Goal: Task Accomplishment & Management: Use online tool/utility

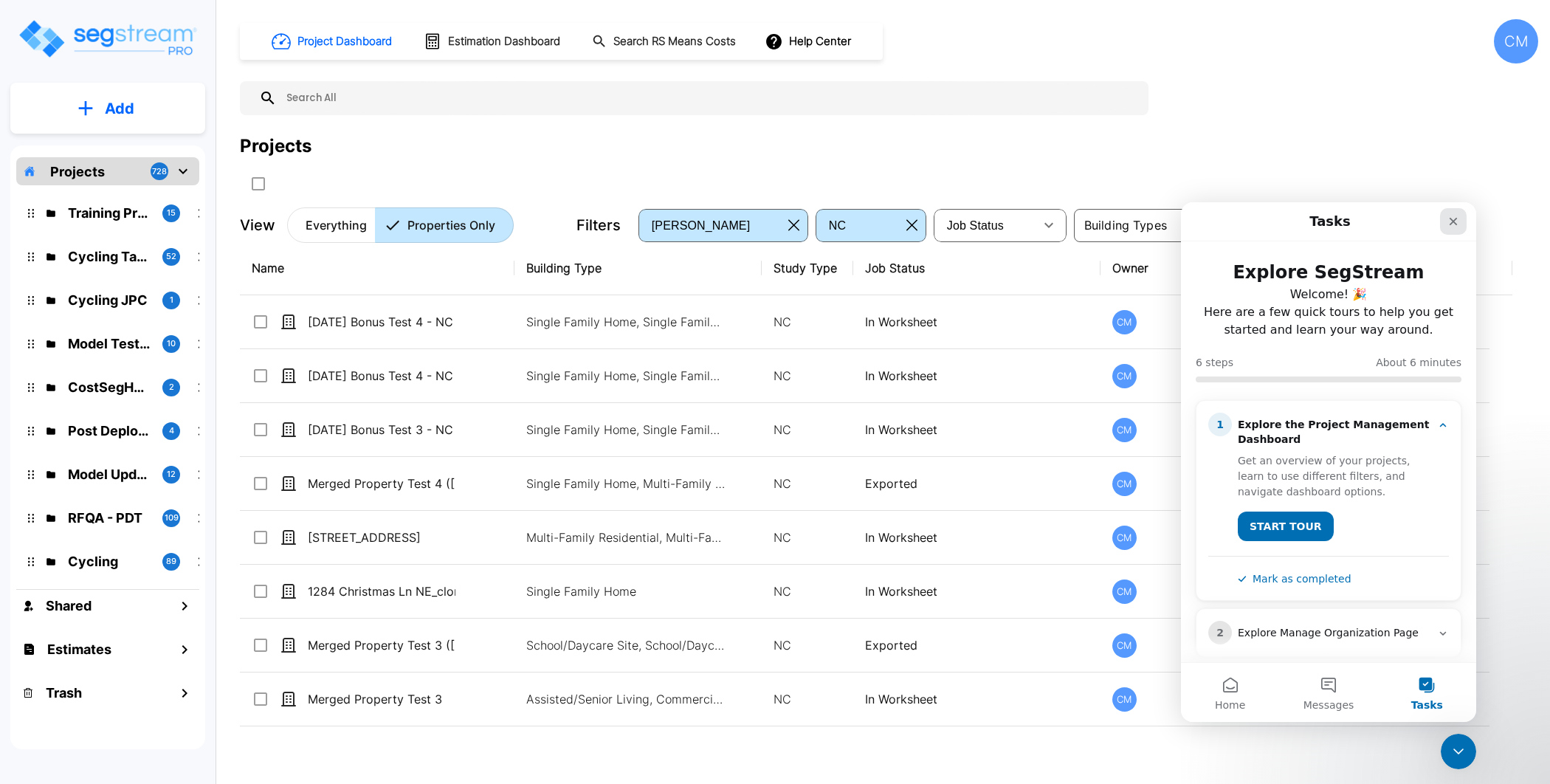
click at [1452, 216] on icon "Close" at bounding box center [1453, 221] width 12 height 12
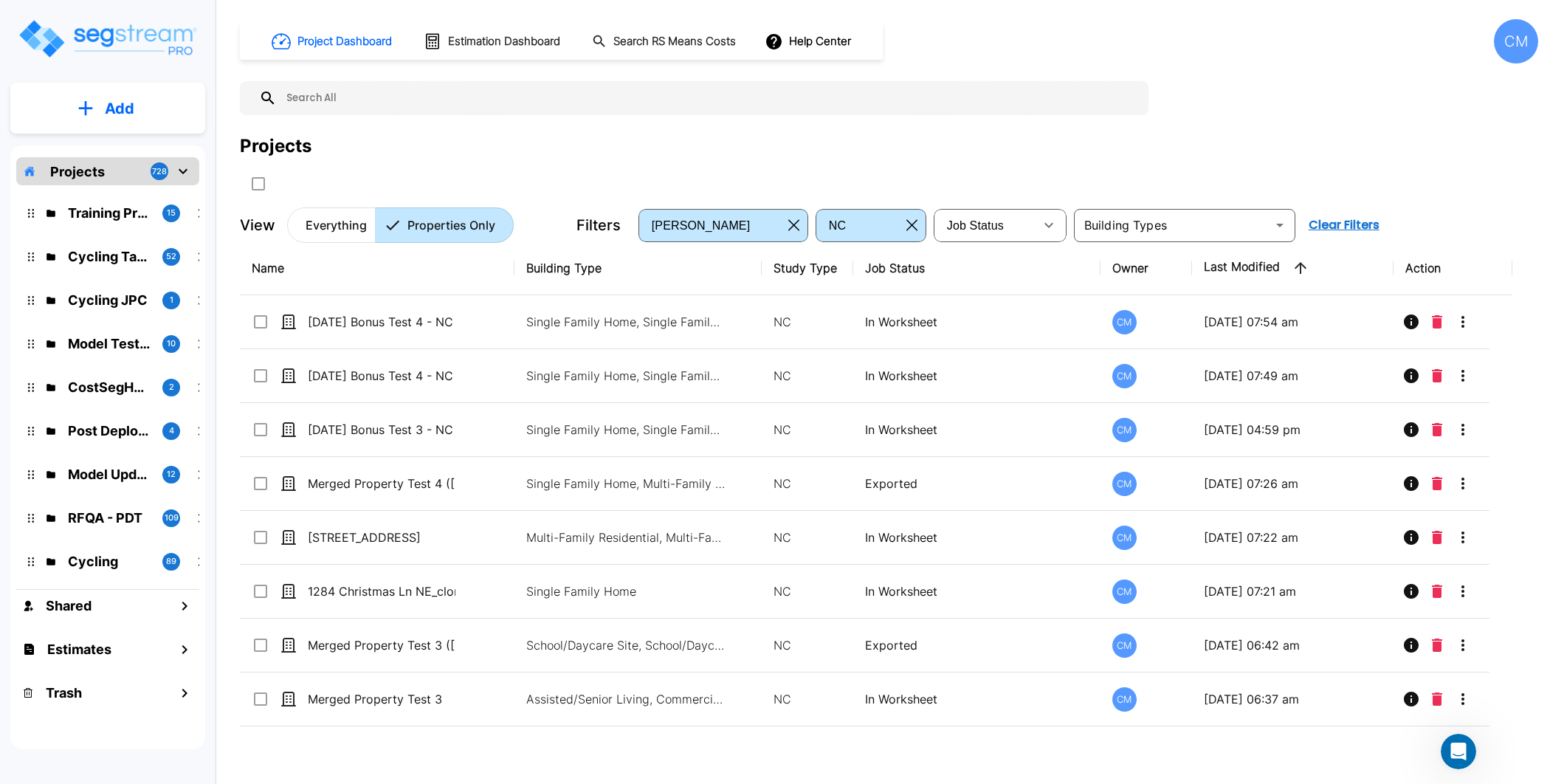
click at [1517, 28] on div "CM" at bounding box center [1515, 40] width 44 height 44
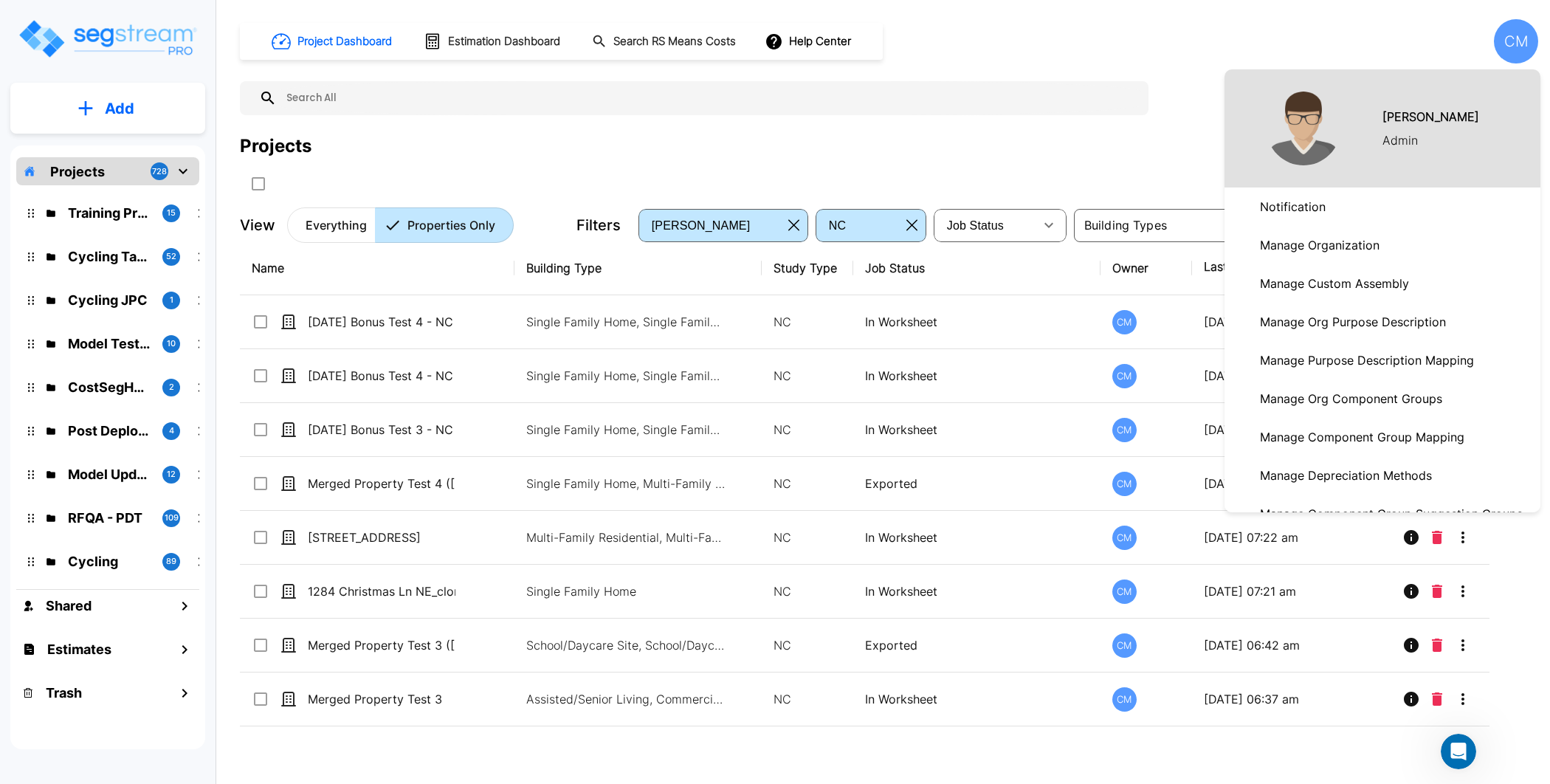
click at [1343, 252] on p "Manage Organization" at bounding box center [1319, 245] width 131 height 29
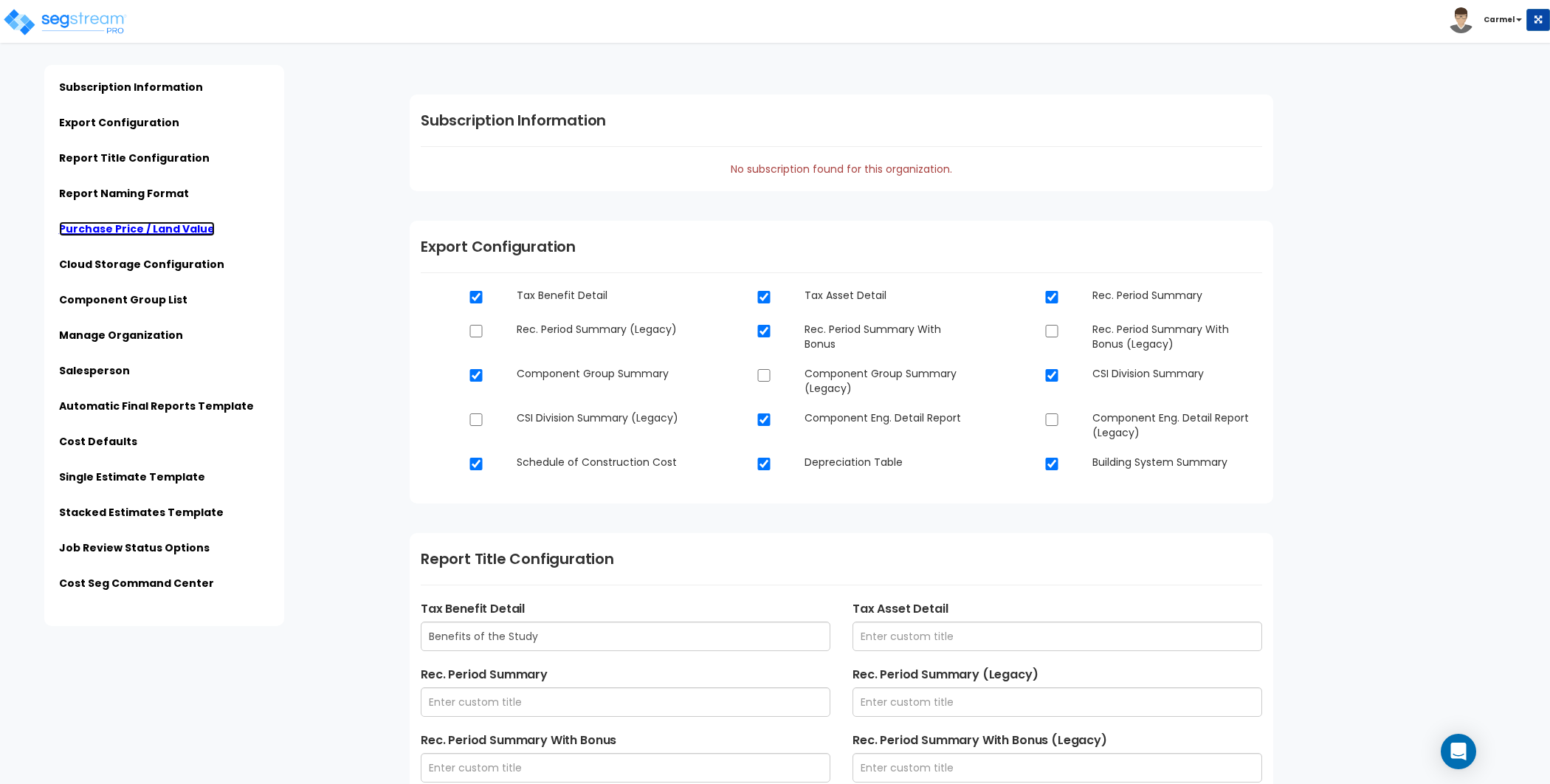
click at [157, 223] on link "Purchase Price / Land Value" at bounding box center [137, 228] width 156 height 15
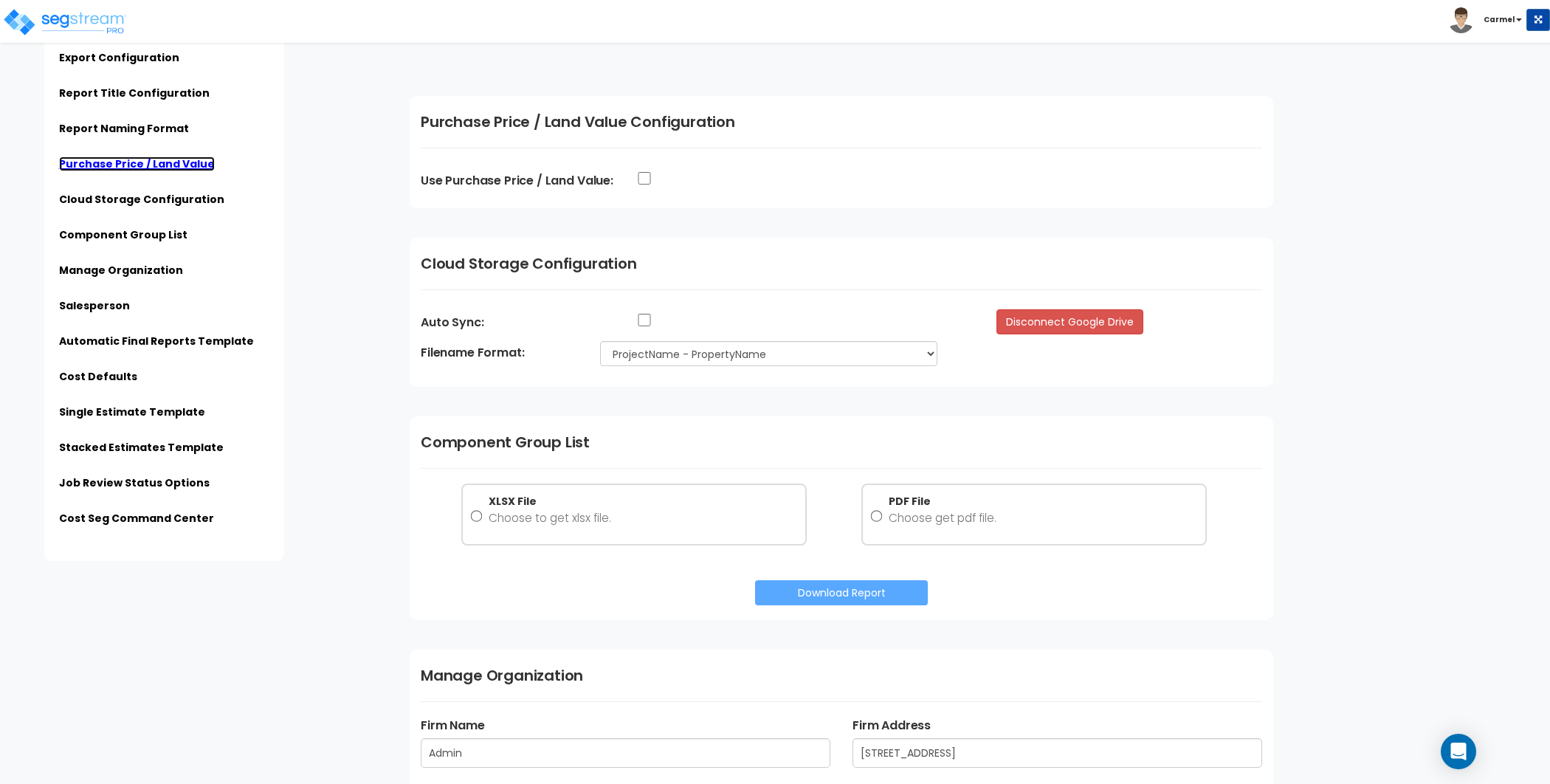
scroll to position [1454, 0]
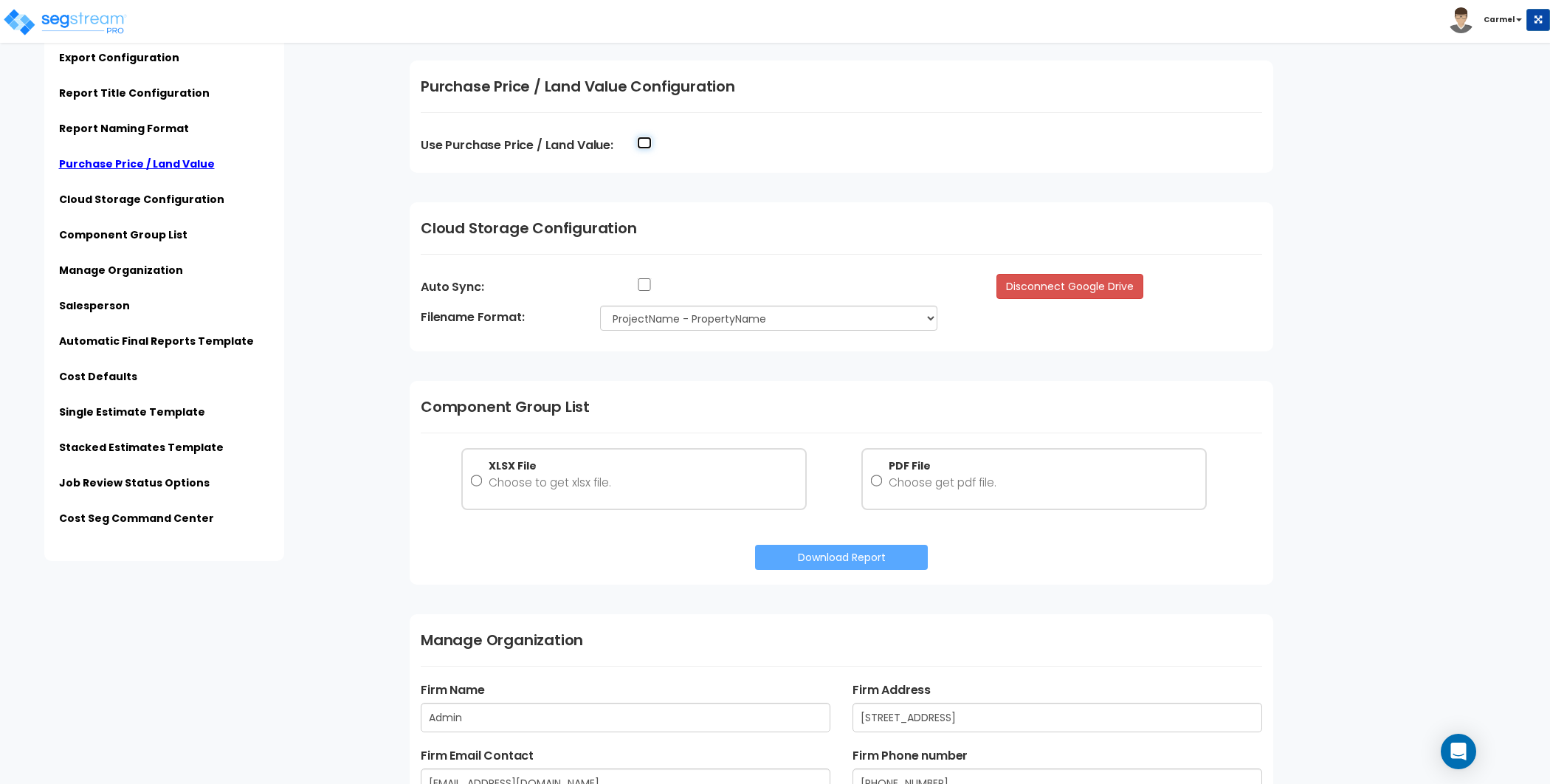
click at [643, 138] on input "Use Purchase Price / Land Value:" at bounding box center [644, 142] width 15 height 13
checkbox input "true"
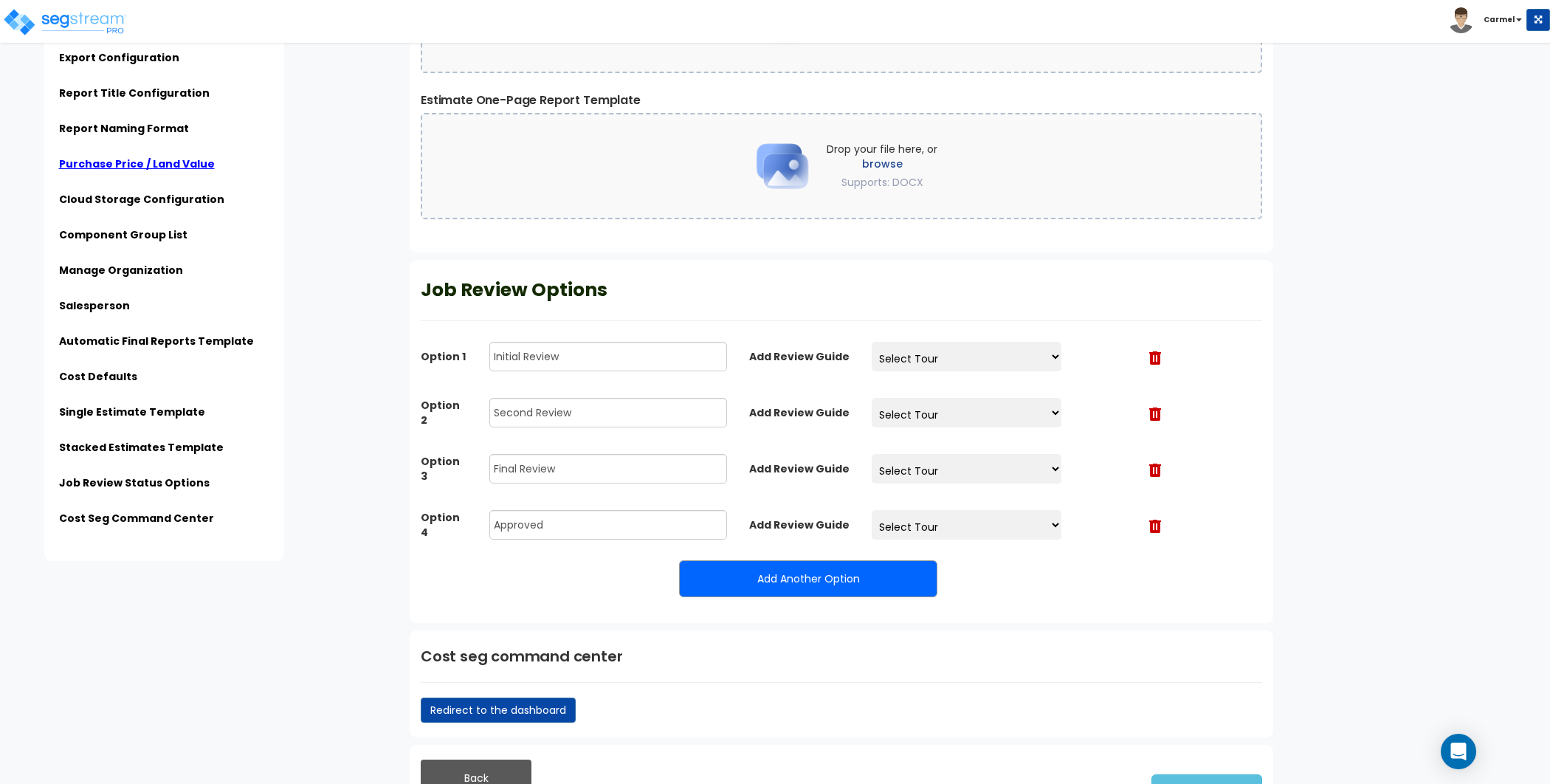
scroll to position [5162, 0]
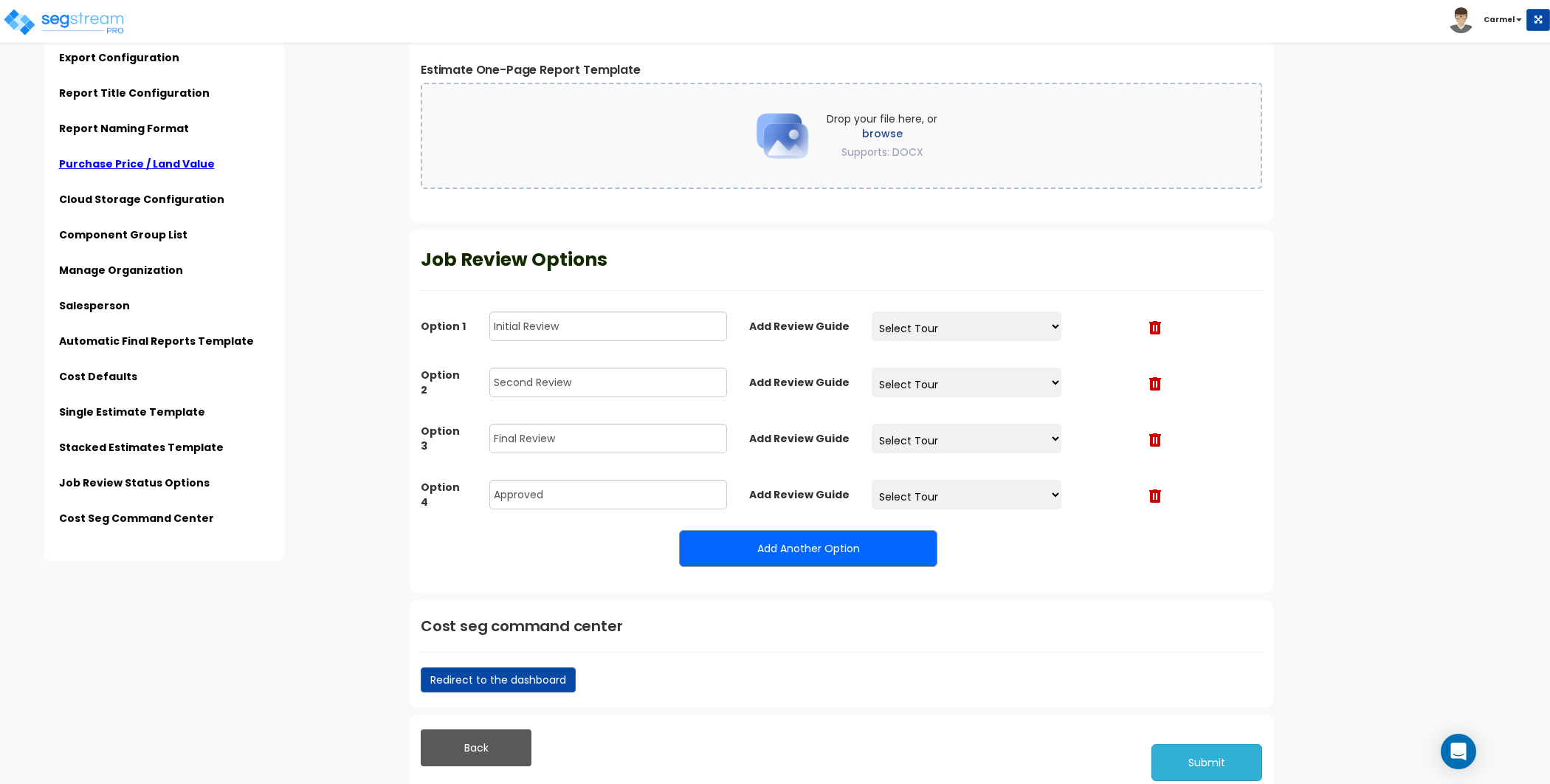
click at [1195, 758] on button "Submit" at bounding box center [1206, 762] width 110 height 37
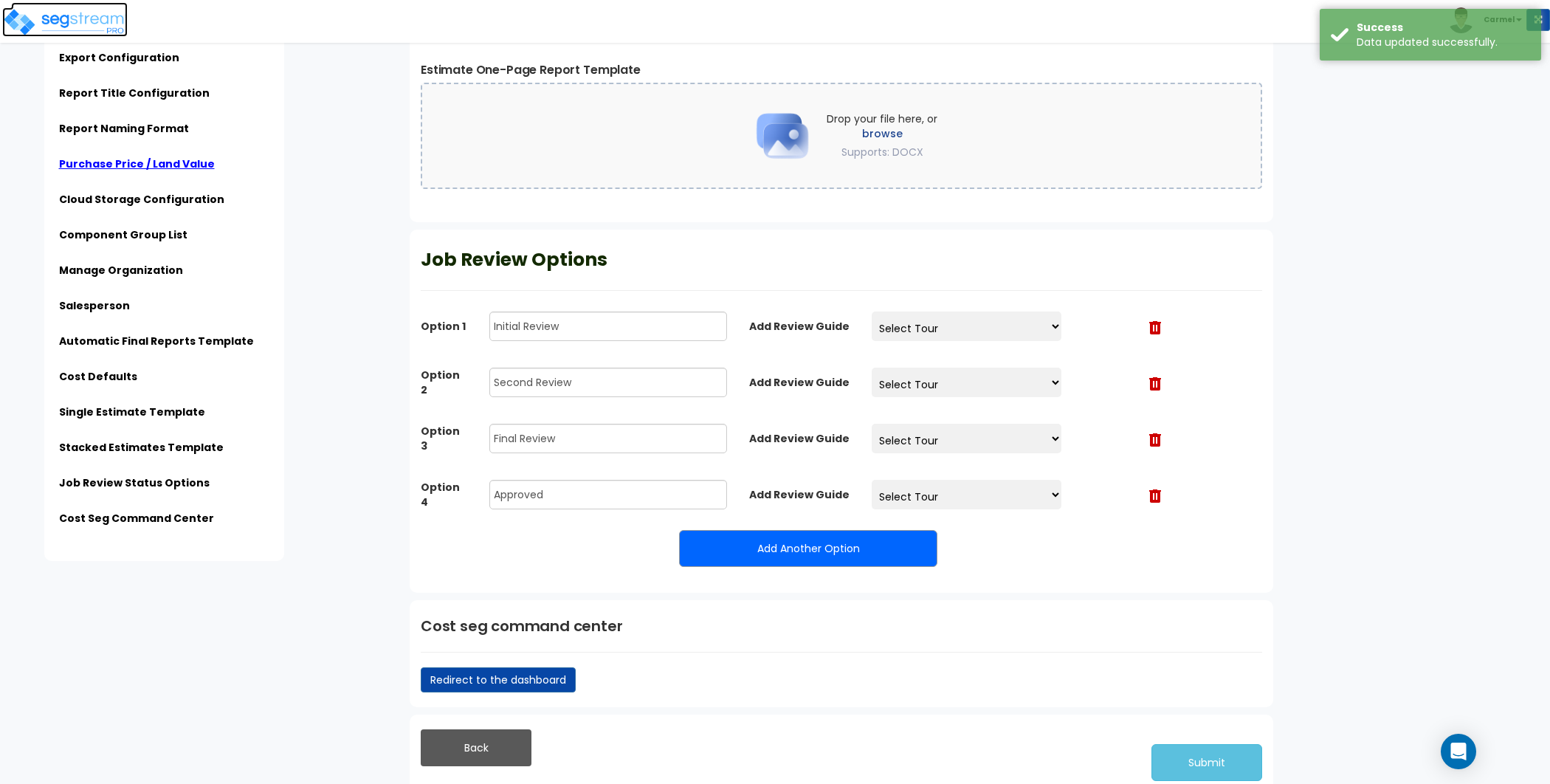
click at [100, 25] on img at bounding box center [65, 22] width 126 height 29
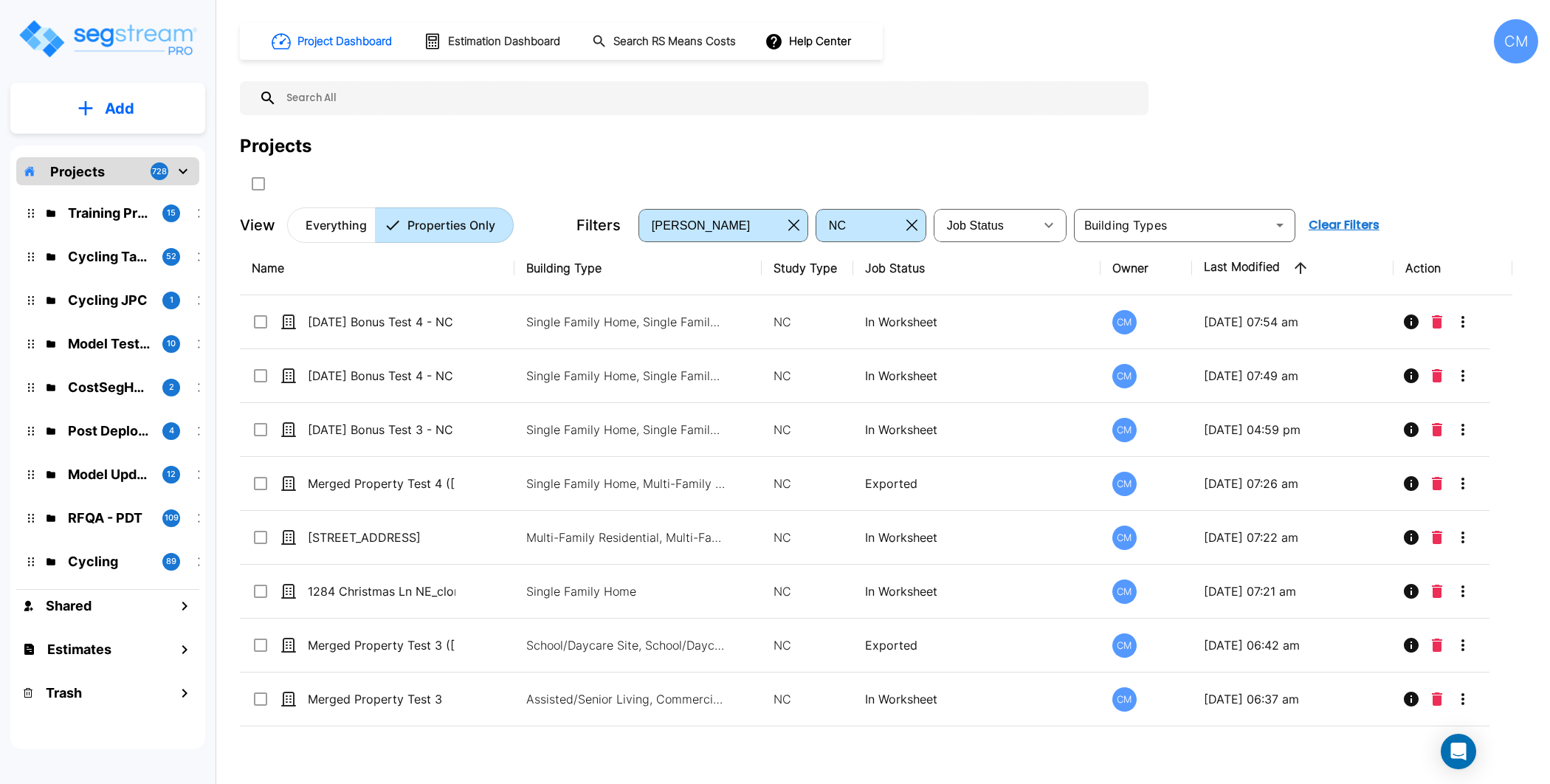
click at [135, 100] on button "Add" at bounding box center [108, 109] width 195 height 43
click at [129, 189] on p "Add Property" at bounding box center [116, 191] width 75 height 18
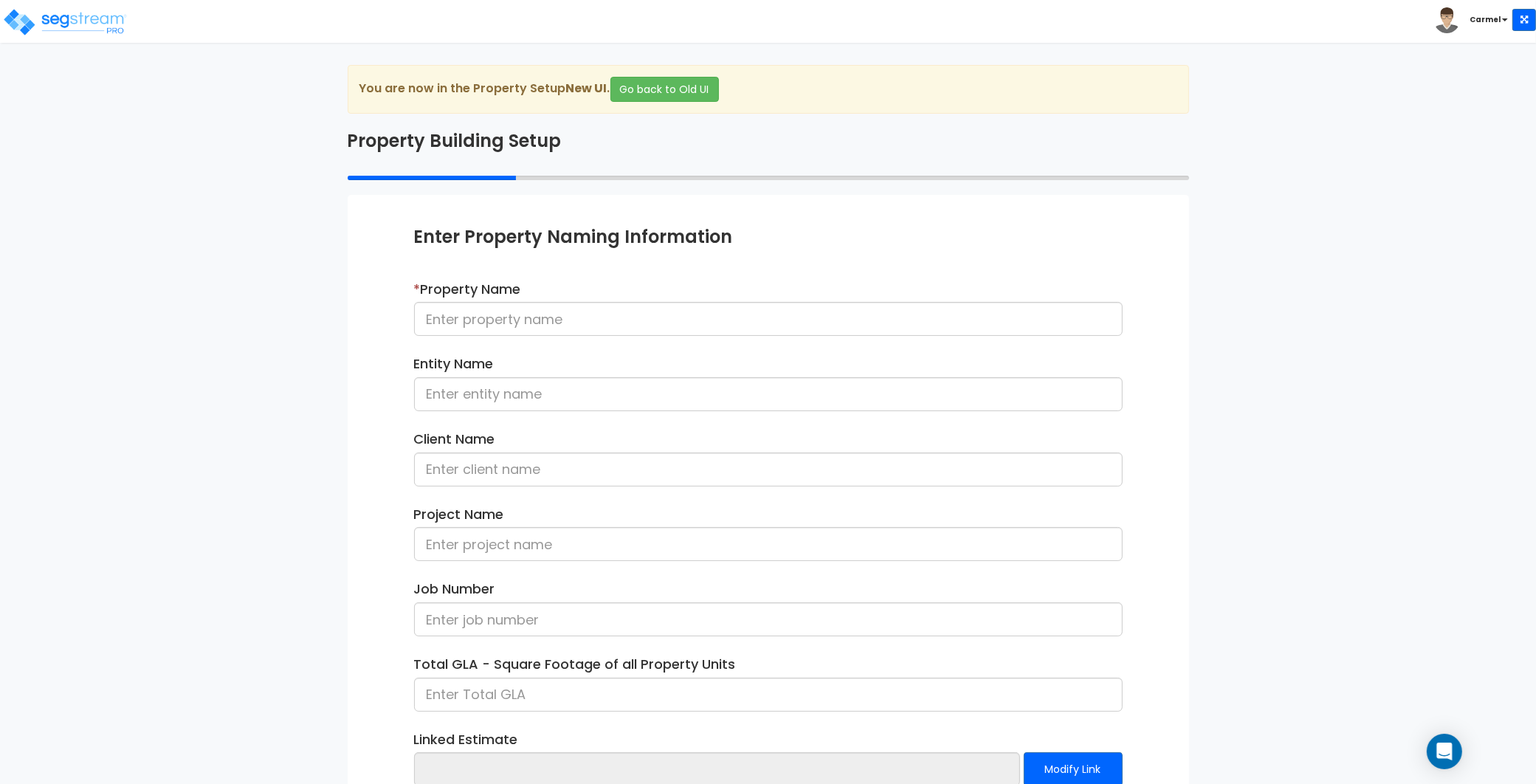
scroll to position [96, 0]
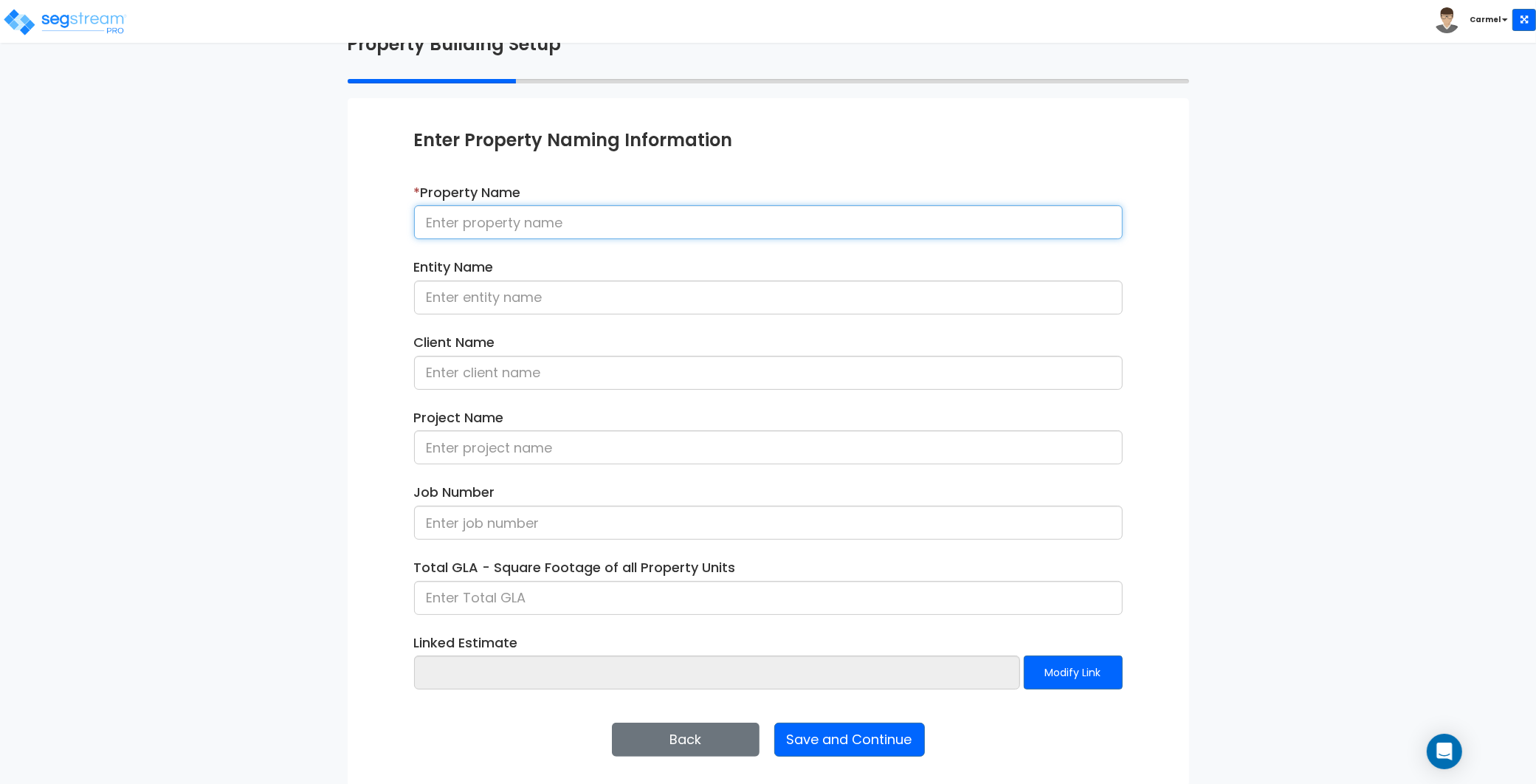
click at [524, 221] on input at bounding box center [768, 221] width 709 height 34
type input "Land value test"
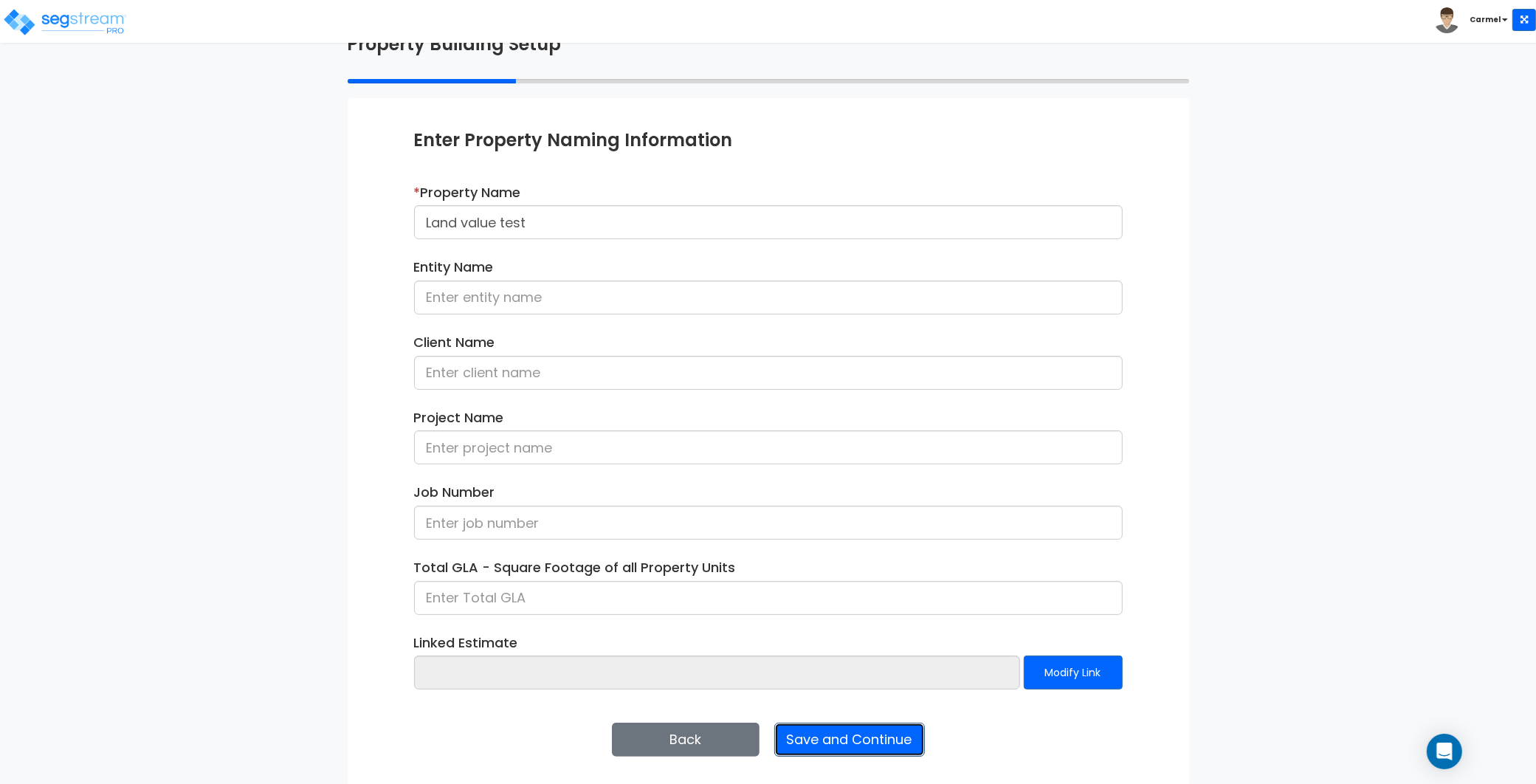
click at [888, 737] on button "Save and Continue" at bounding box center [849, 738] width 151 height 34
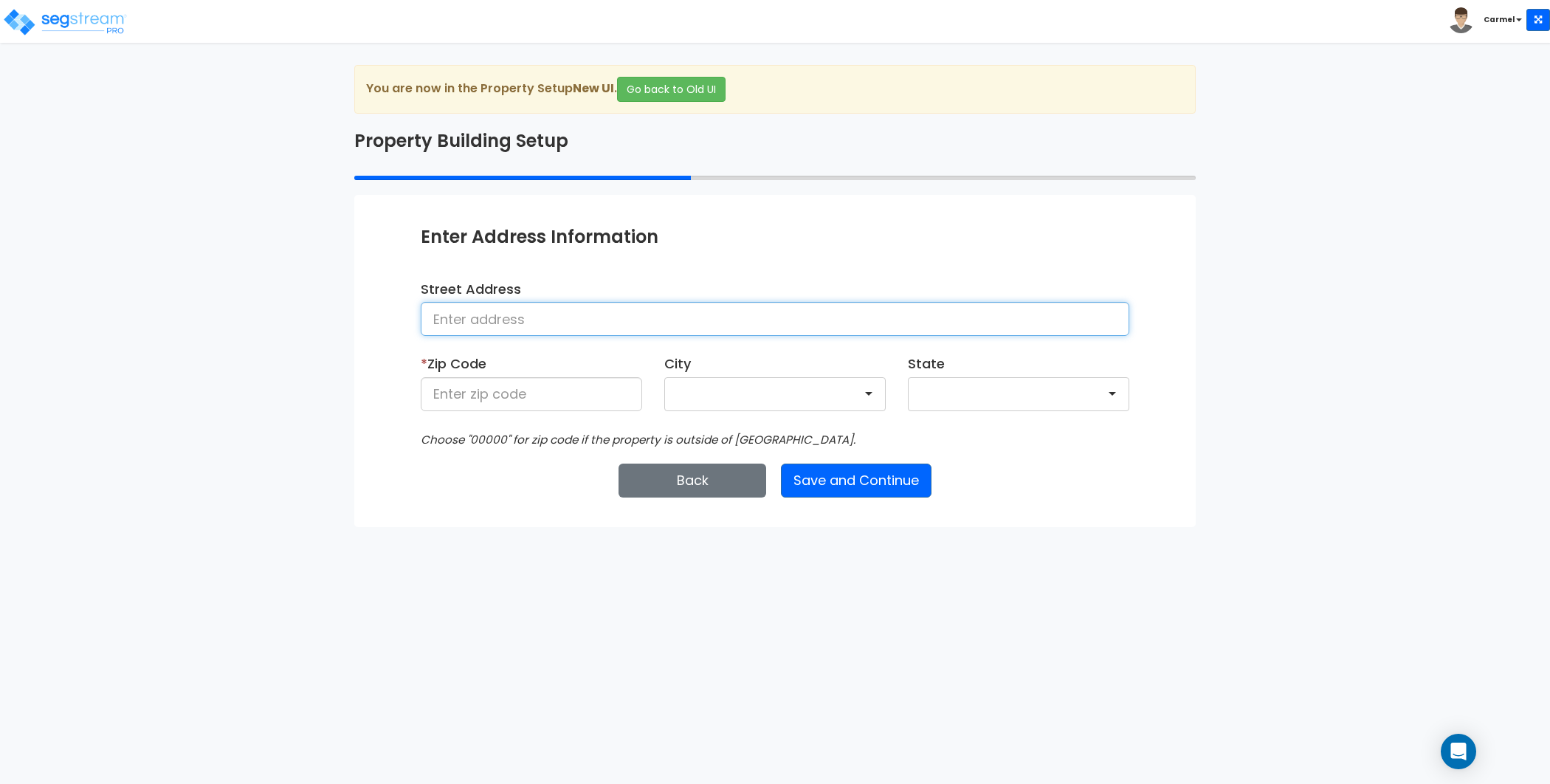
click at [929, 320] on input at bounding box center [775, 318] width 708 height 34
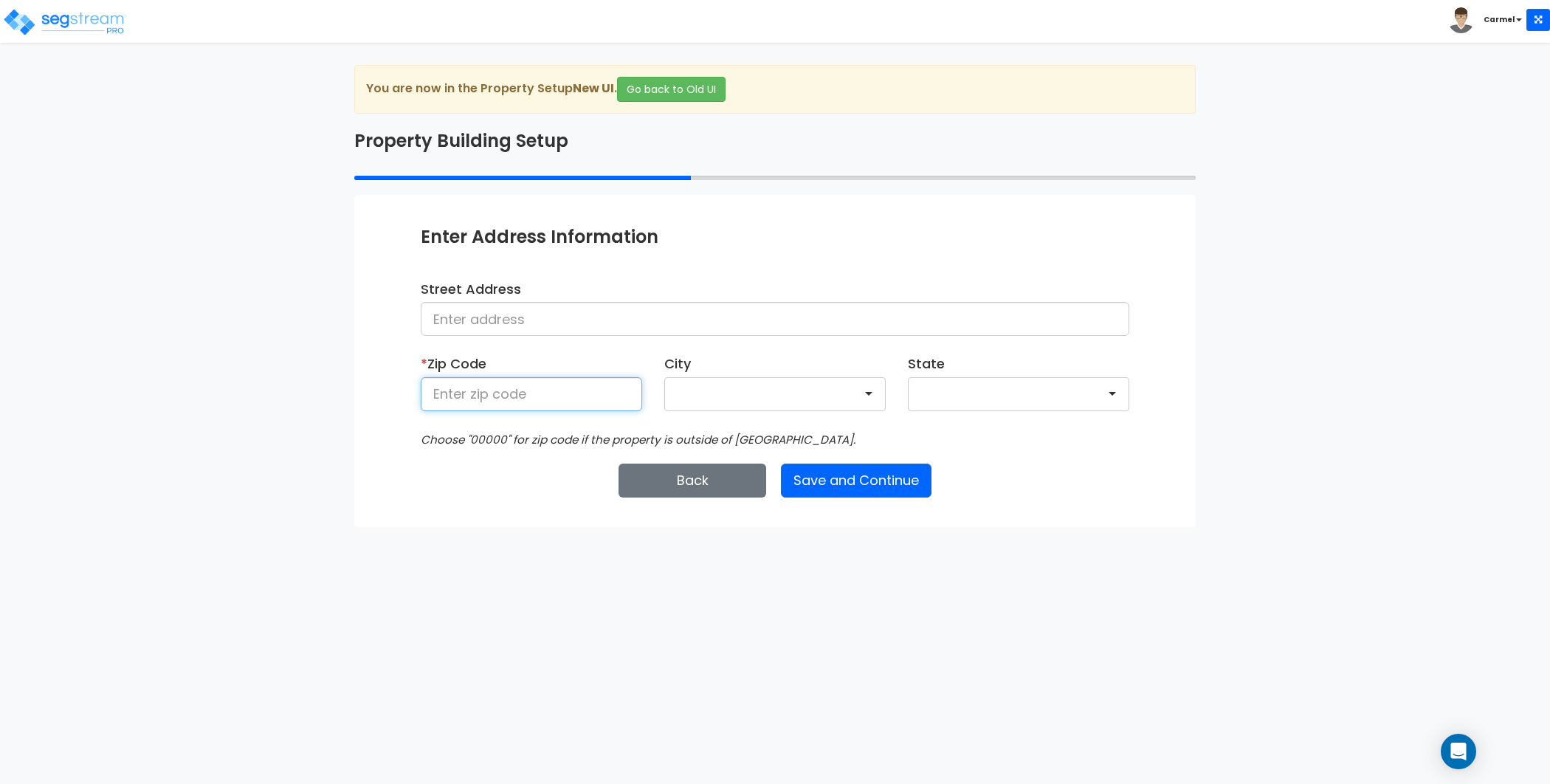
click at [576, 398] on input at bounding box center [531, 394] width 221 height 34
type input "80219"
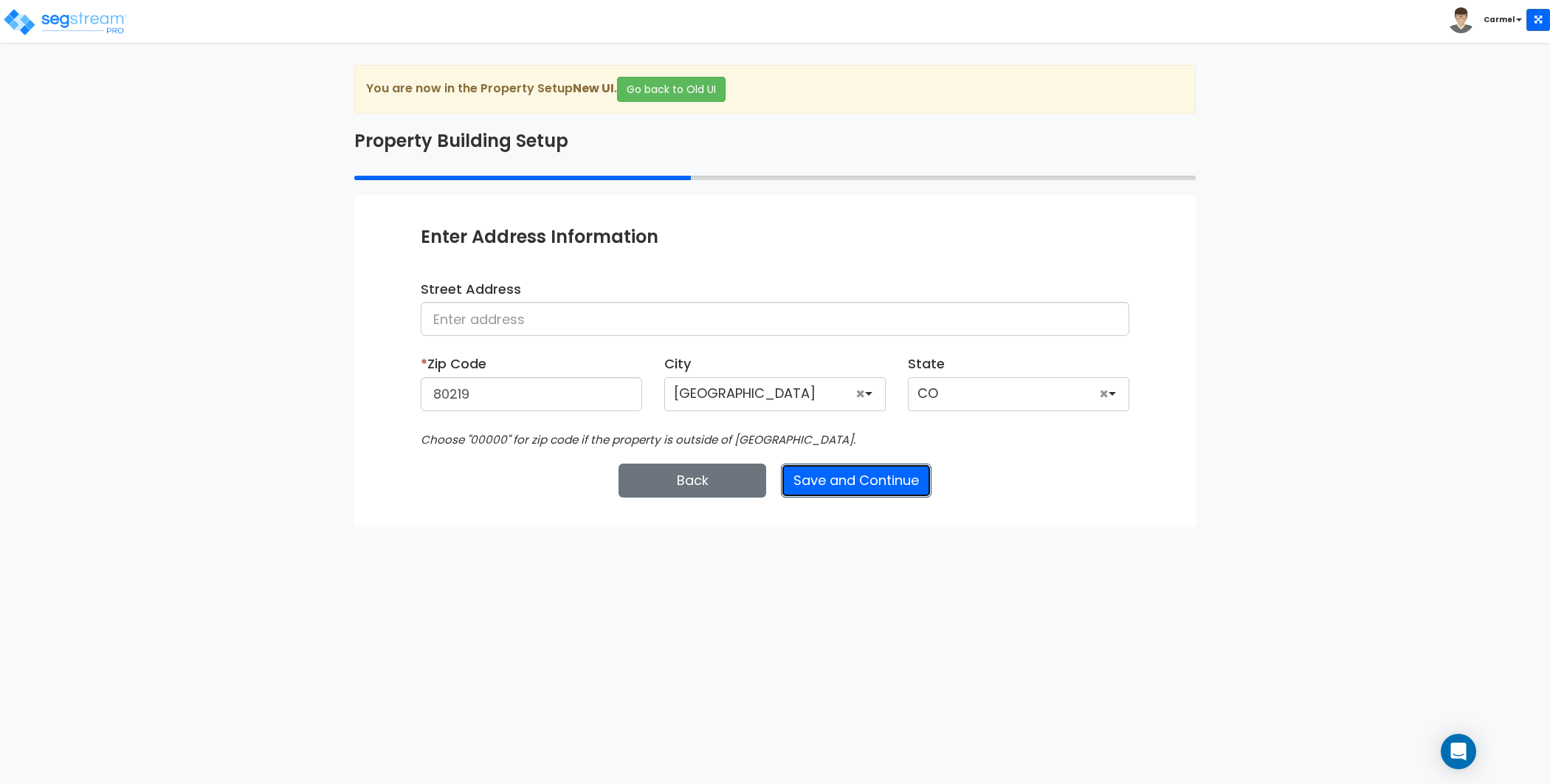
click at [893, 483] on button "Save and Continue" at bounding box center [856, 480] width 151 height 34
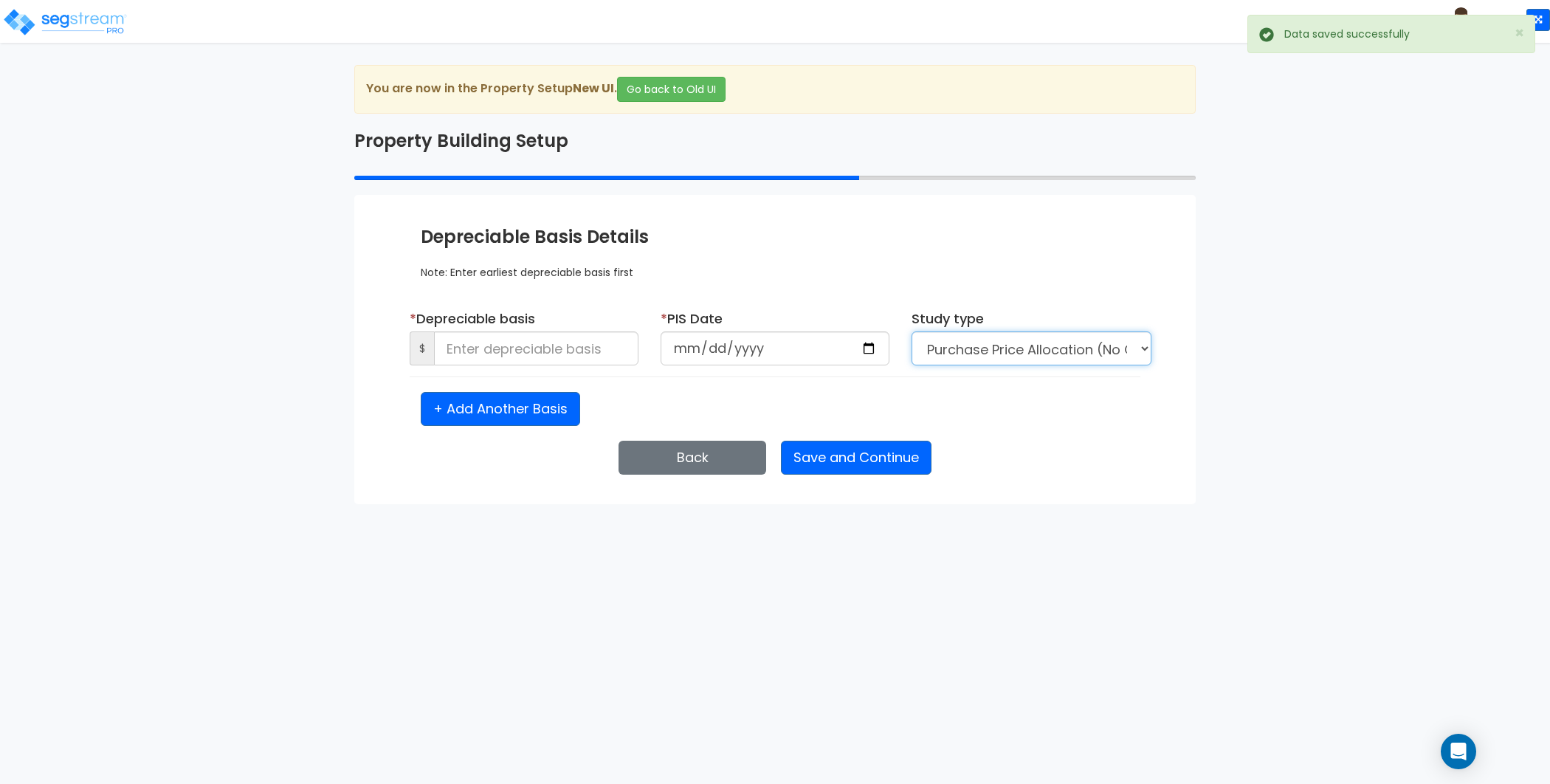
click at [1005, 343] on select "Purchase Price Allocation (No Given Costs) New Construction / Reno / TI's (Give…" at bounding box center [1031, 348] width 240 height 34
select select "NEW"
click at [912, 332] on select "Purchase Price Allocation (No Given Costs) New Construction / Reno / TI's (Give…" at bounding box center [1031, 348] width 240 height 34
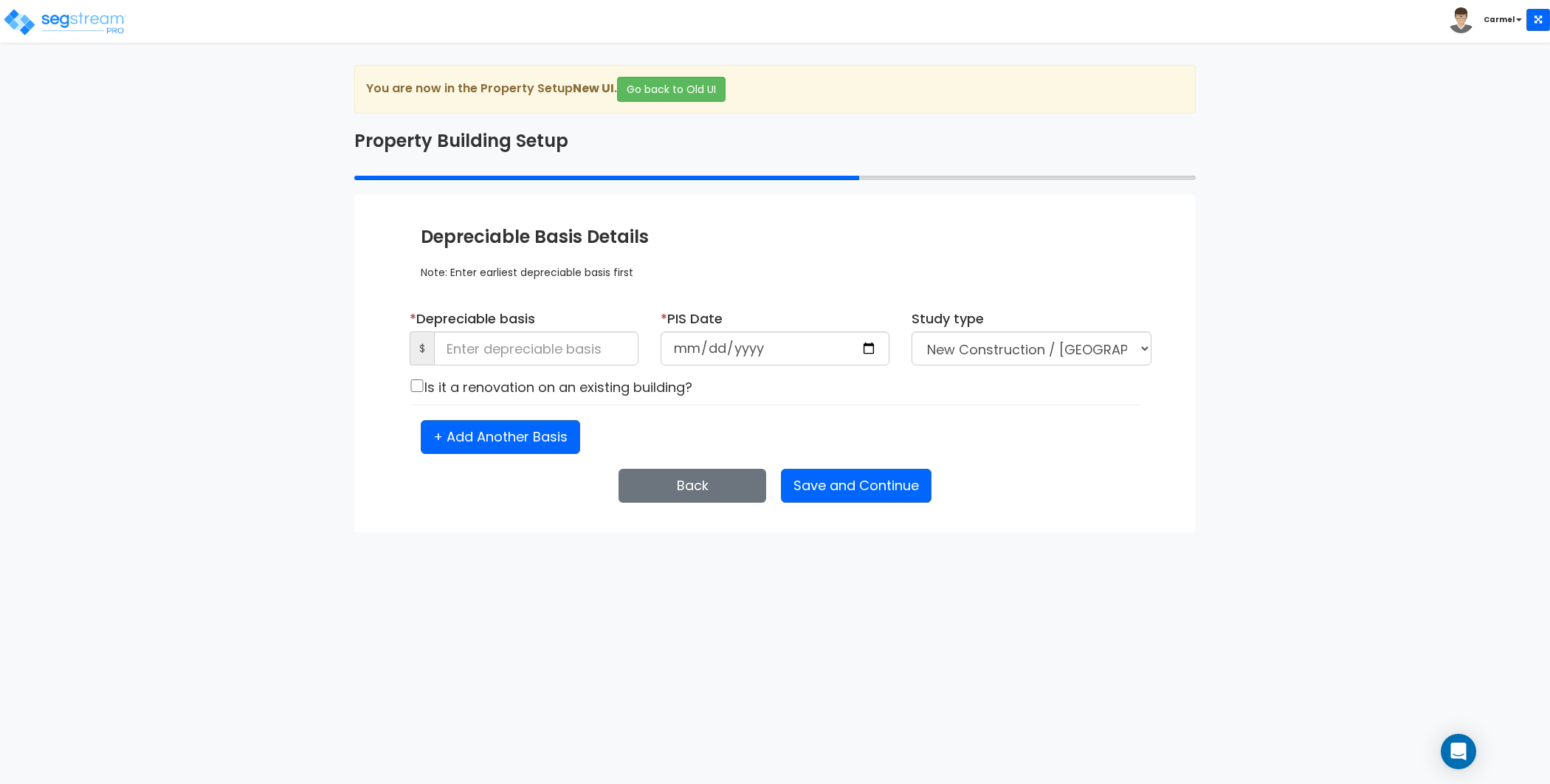
click at [1003, 488] on div "Back Save and Continue Next Submit Save & Go to Dashboard Save & Continue" at bounding box center [775, 485] width 708 height 34
click at [619, 346] on input at bounding box center [536, 348] width 204 height 34
type input "30,000"
click at [823, 481] on button "Save and Continue" at bounding box center [856, 485] width 151 height 34
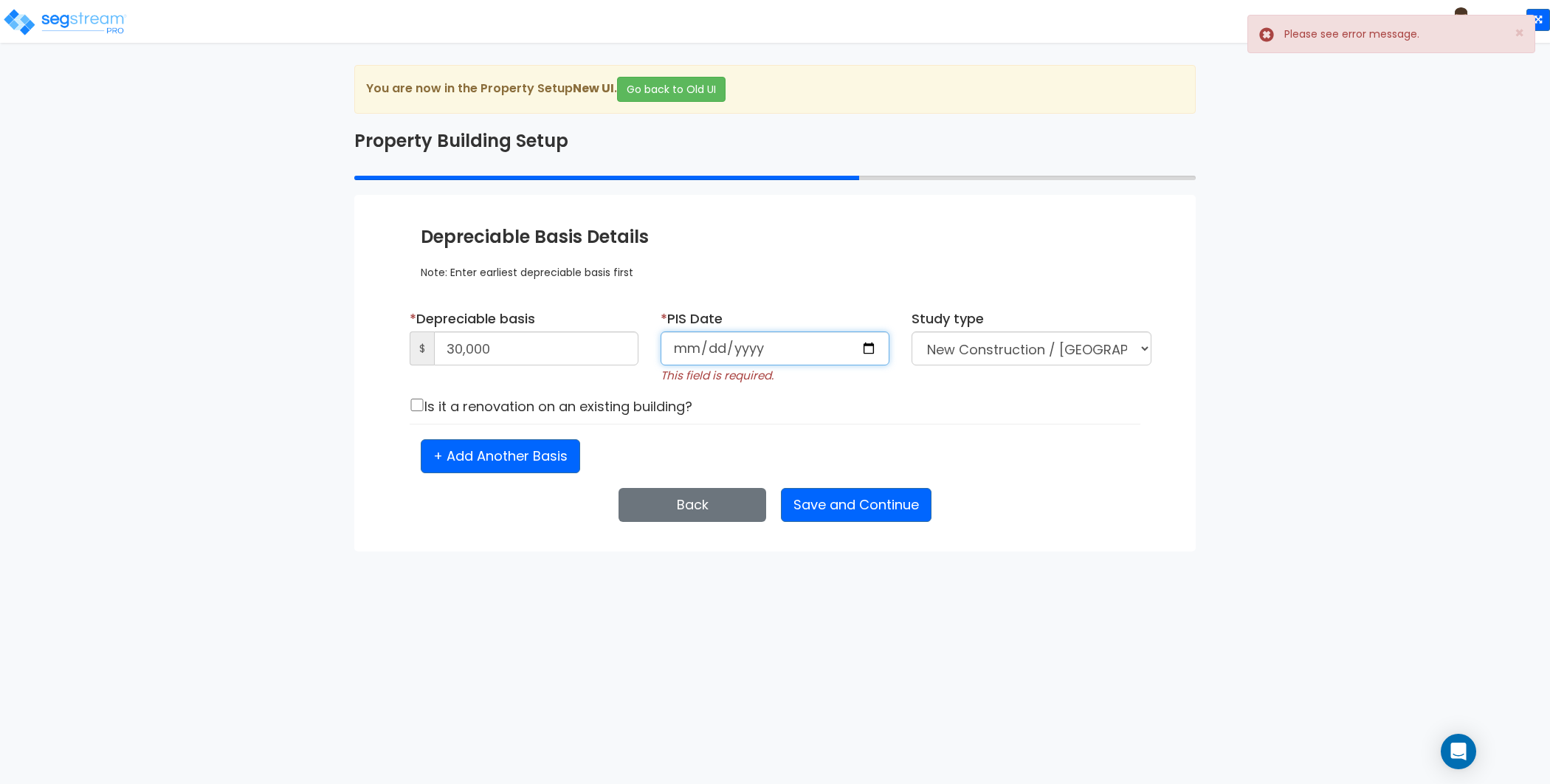
click at [725, 337] on input "date" at bounding box center [775, 348] width 228 height 34
click at [867, 349] on input "date" at bounding box center [775, 348] width 228 height 34
type input "2025-07-16"
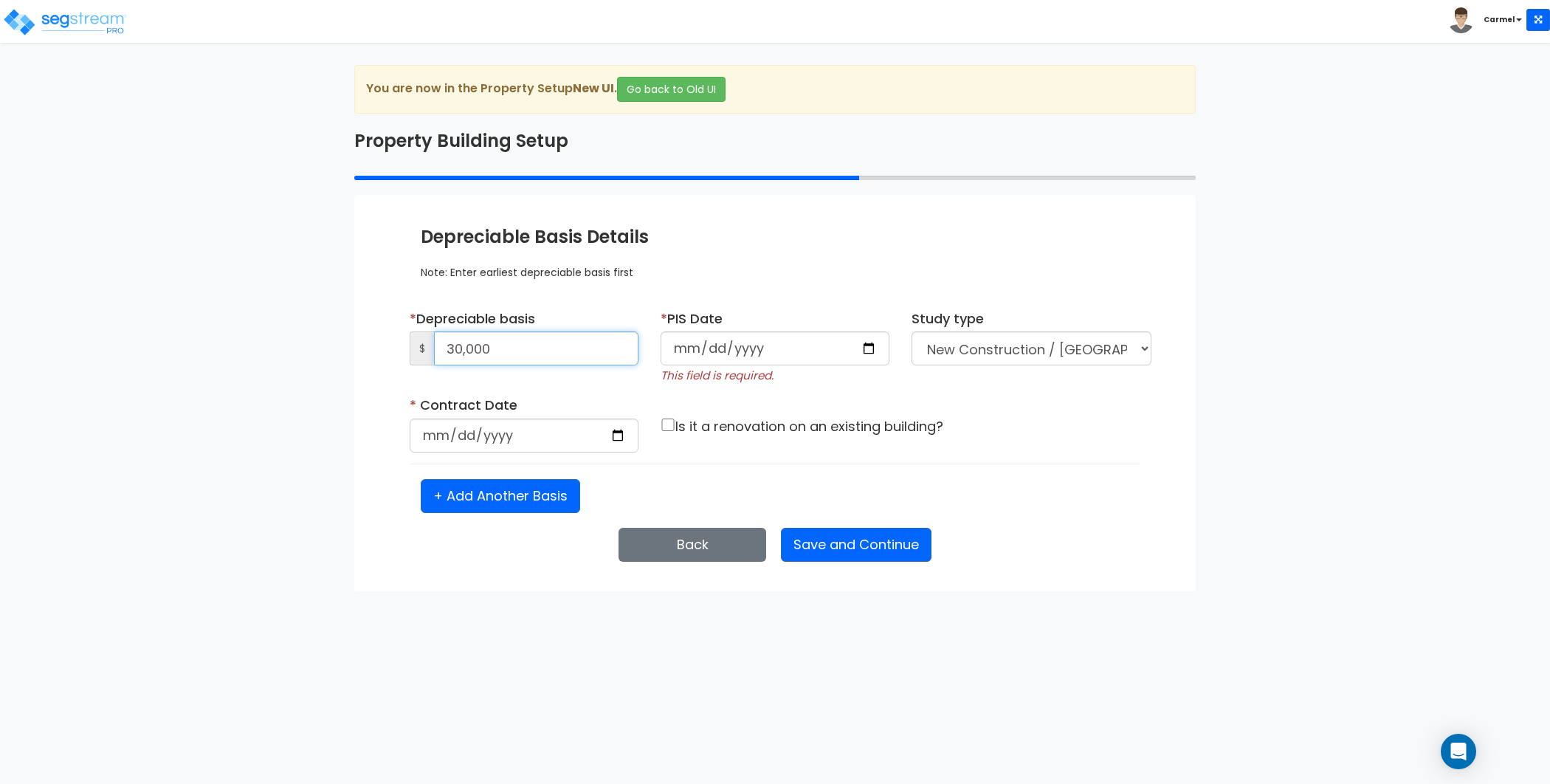
click at [578, 342] on input "30,000" at bounding box center [536, 348] width 204 height 34
type input "3,000,000"
click at [615, 440] on input "date" at bounding box center [523, 435] width 228 height 34
type input "2025-04-02"
click at [714, 501] on div "+ Add Another Basis" at bounding box center [775, 495] width 731 height 34
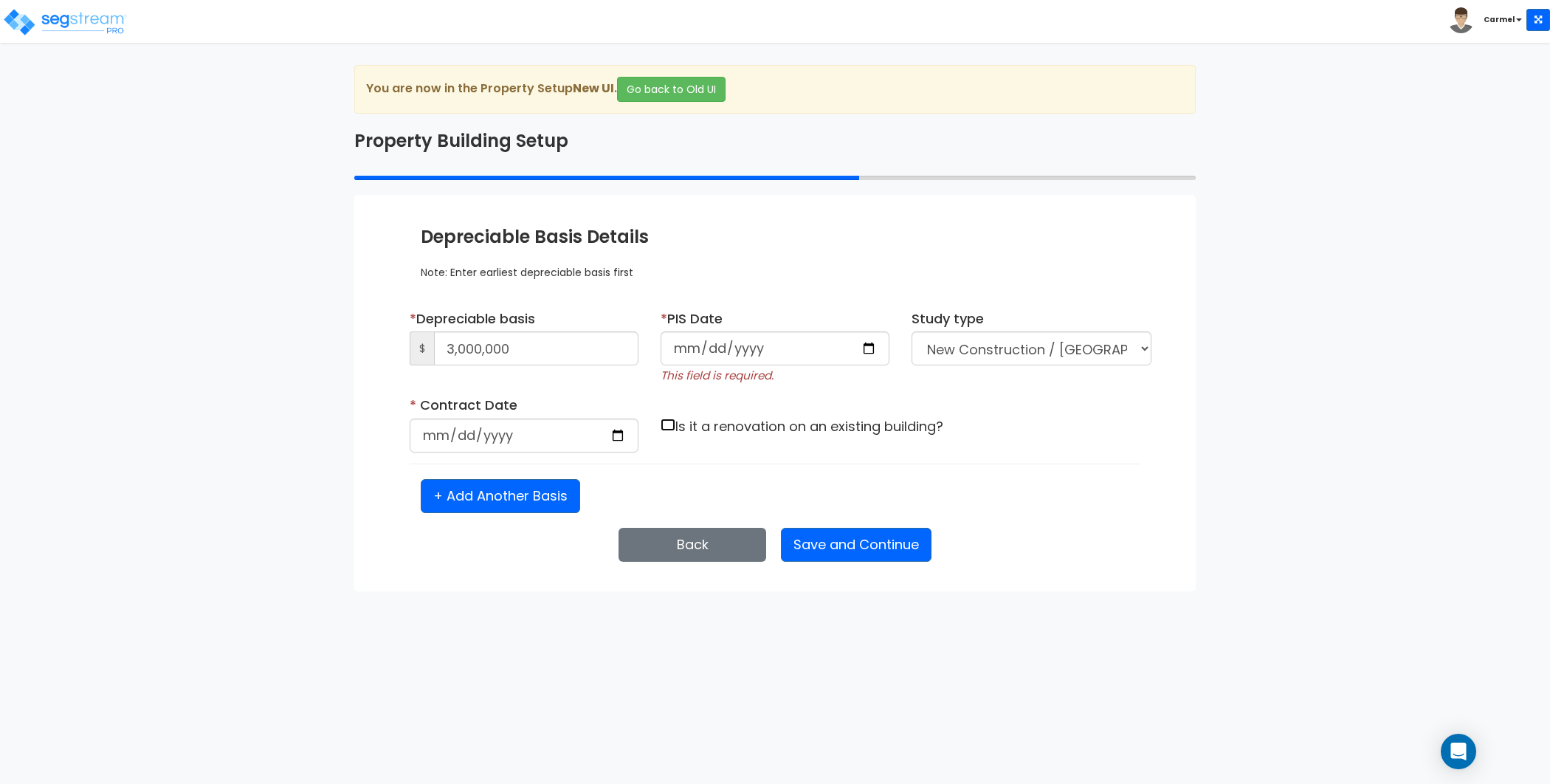
click at [666, 422] on input "checkbox" at bounding box center [668, 425] width 15 height 13
checkbox input "true"
click at [854, 542] on button "Save and Continue" at bounding box center [856, 544] width 151 height 34
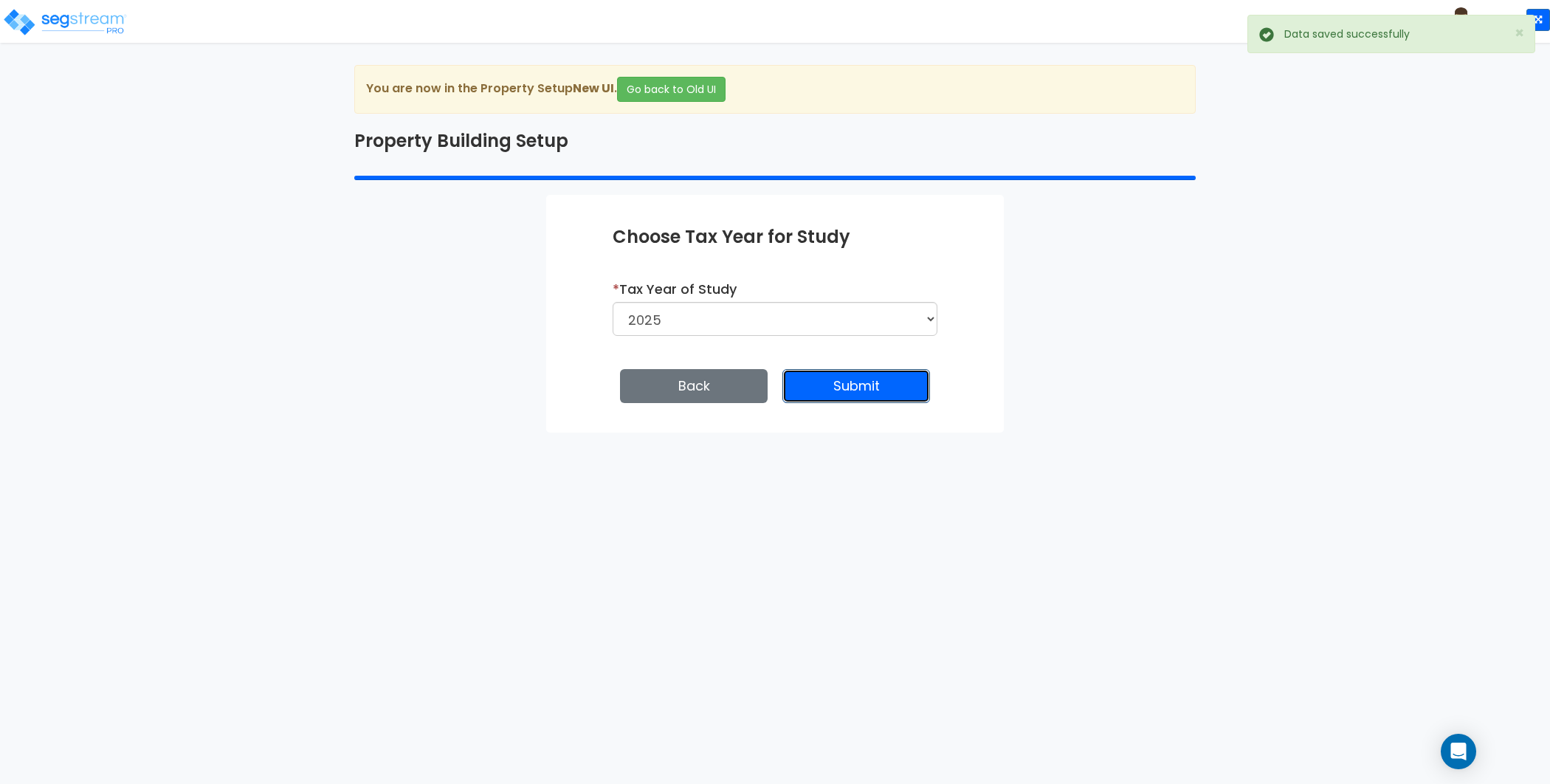
click at [839, 388] on button "Submit" at bounding box center [856, 385] width 147 height 34
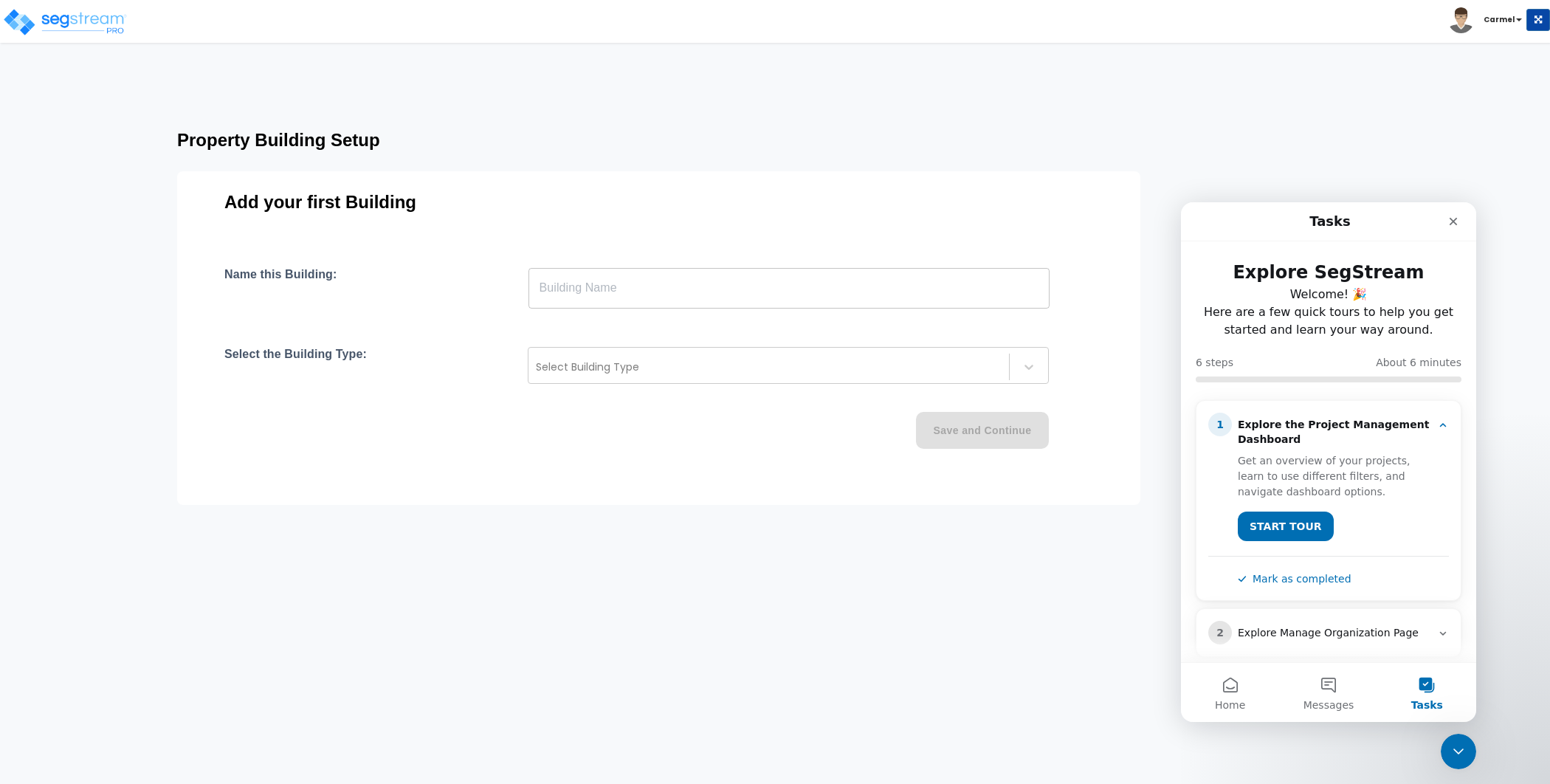
click at [1503, 18] on b "Carmel" at bounding box center [1498, 19] width 31 height 11
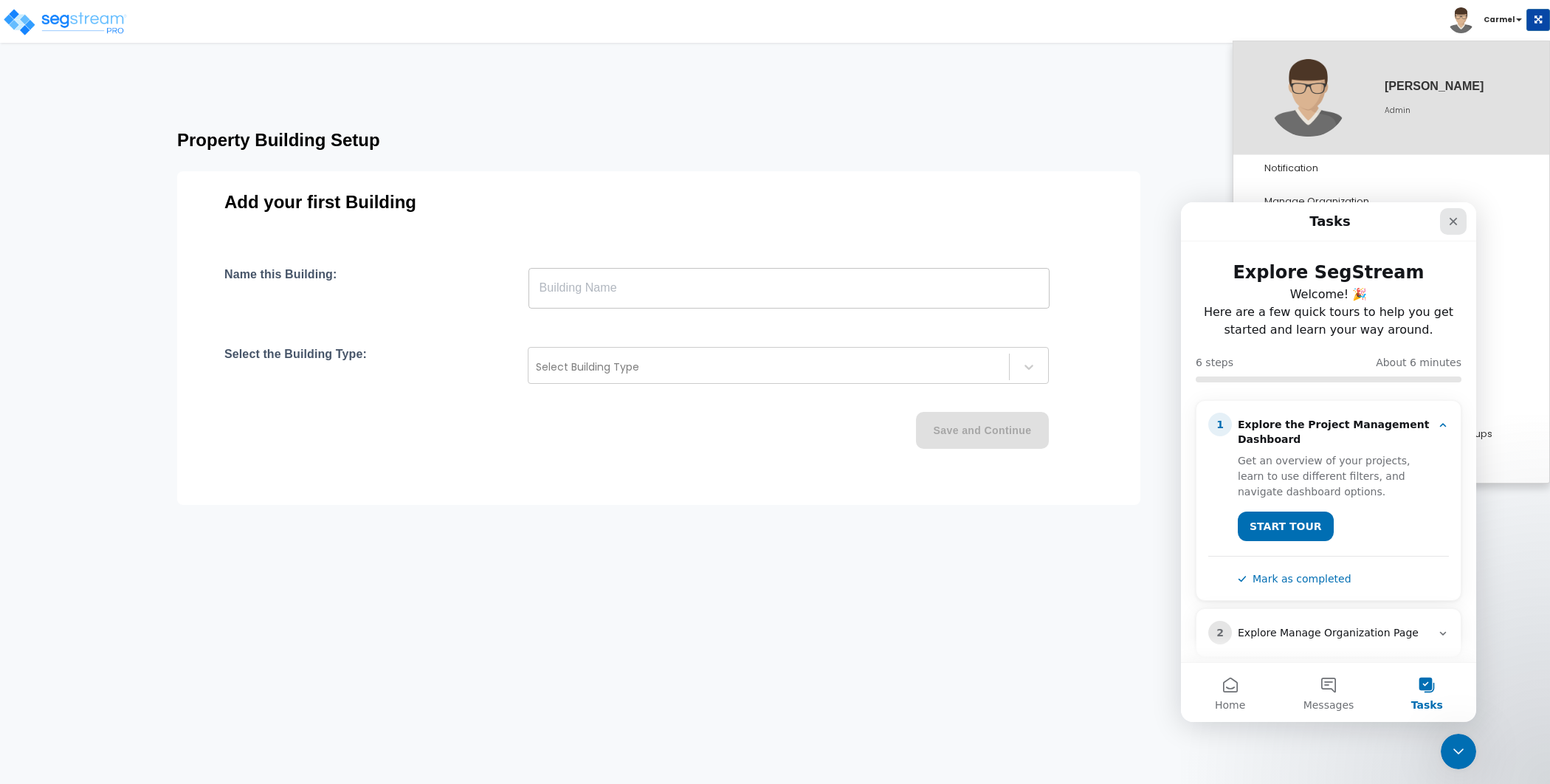
click at [1457, 221] on icon "Close" at bounding box center [1453, 221] width 12 height 12
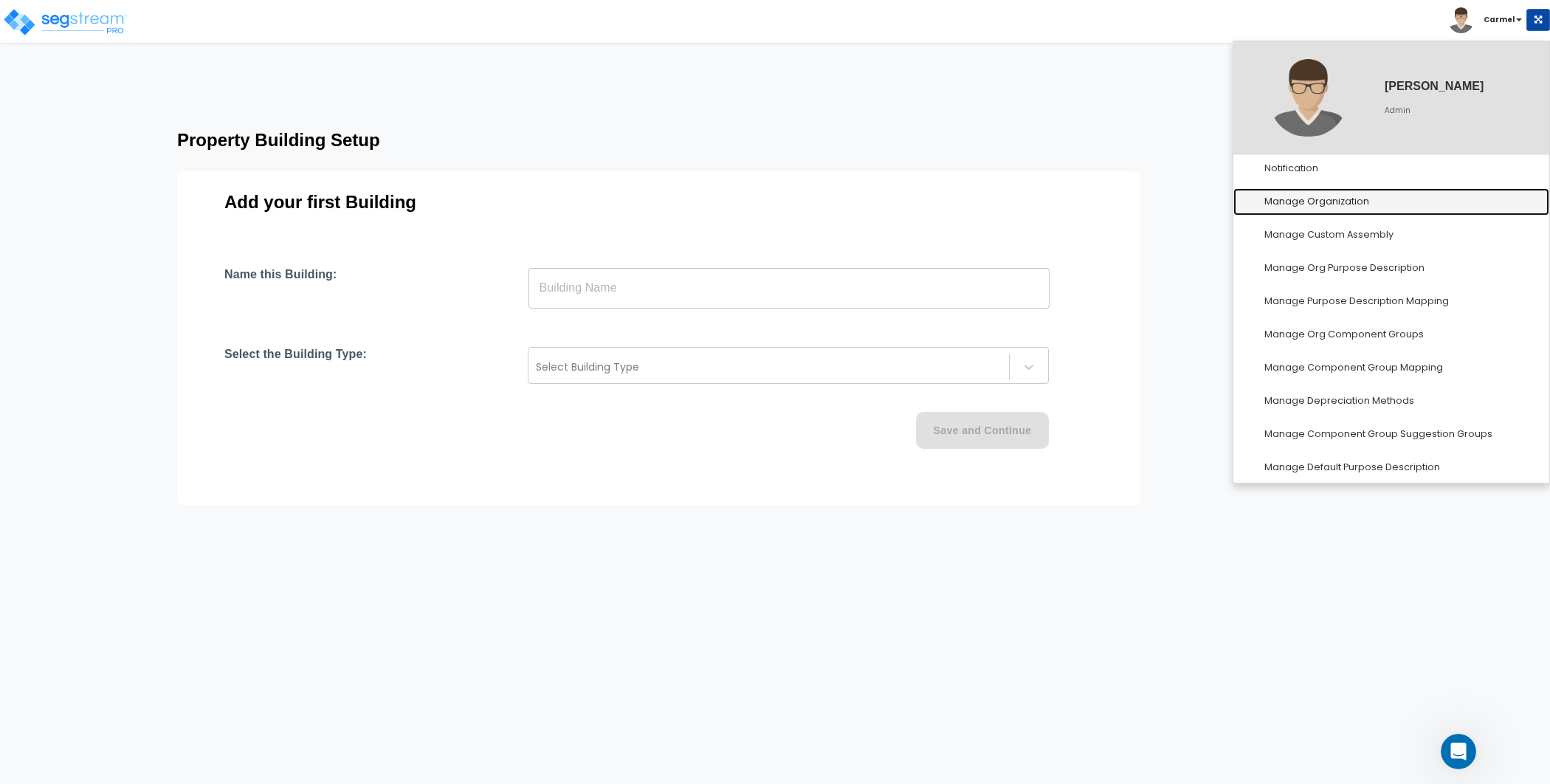
click at [1362, 208] on link "Manage Organization" at bounding box center [1391, 202] width 316 height 28
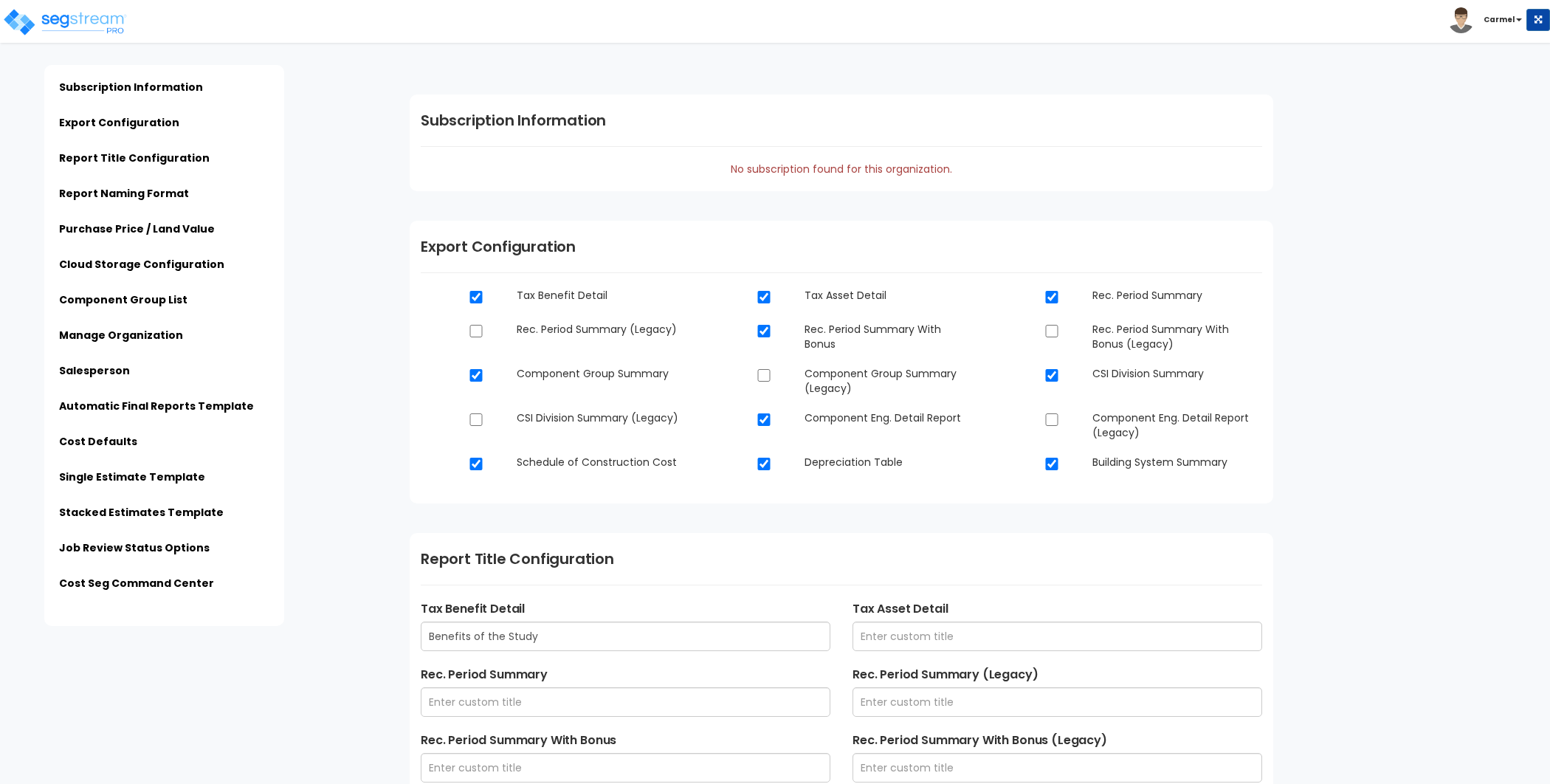
type input "$PROPERTY_NAME - $STREET_ADDRESS - Engineering Report"
type input "$PROPERTY_NAME - $STREET_ADDRESS - Final Report"
type input "$ESTIMATE_NAME - $STREET_ADDRESS"
type input "Admin"
type input "[STREET_ADDRESS]"
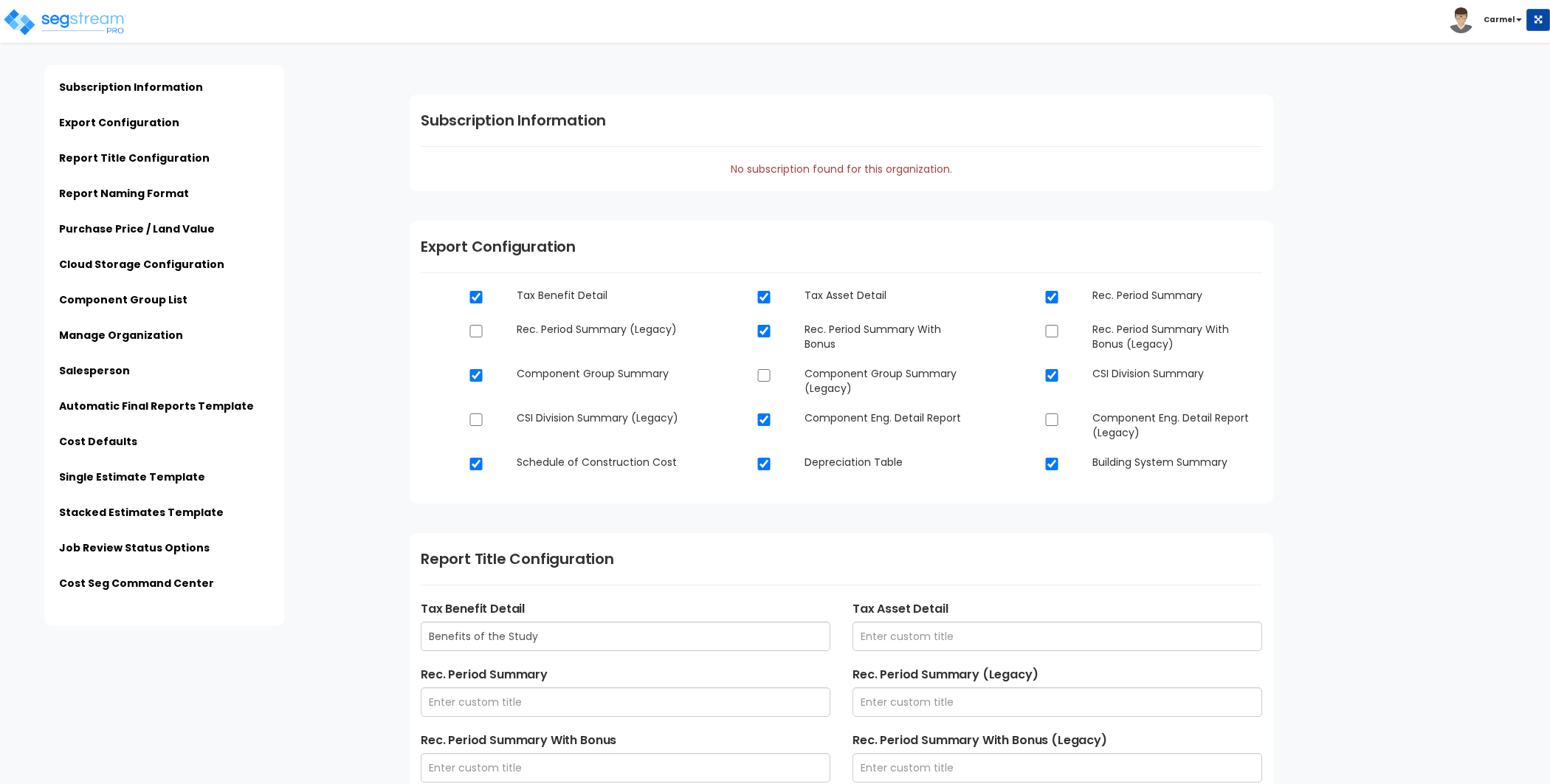
type input "[EMAIL_ADDRESS][DOMAIN_NAME]"
type input "[PHONE_NUMBER]"
type input "[PERSON_NAME]"
click at [115, 221] on link "Purchase Price / Land Value" at bounding box center [137, 228] width 156 height 15
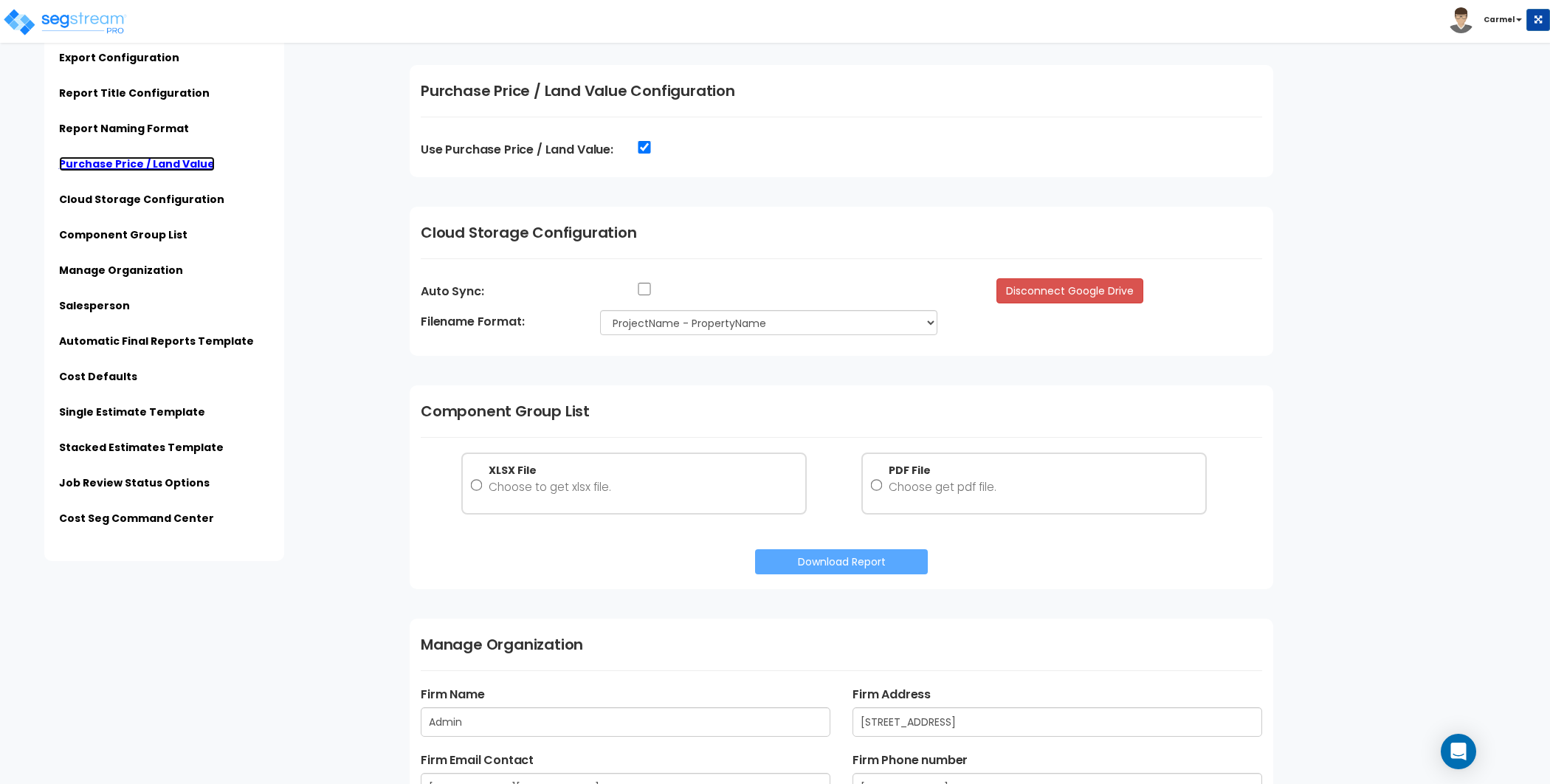
scroll to position [1454, 0]
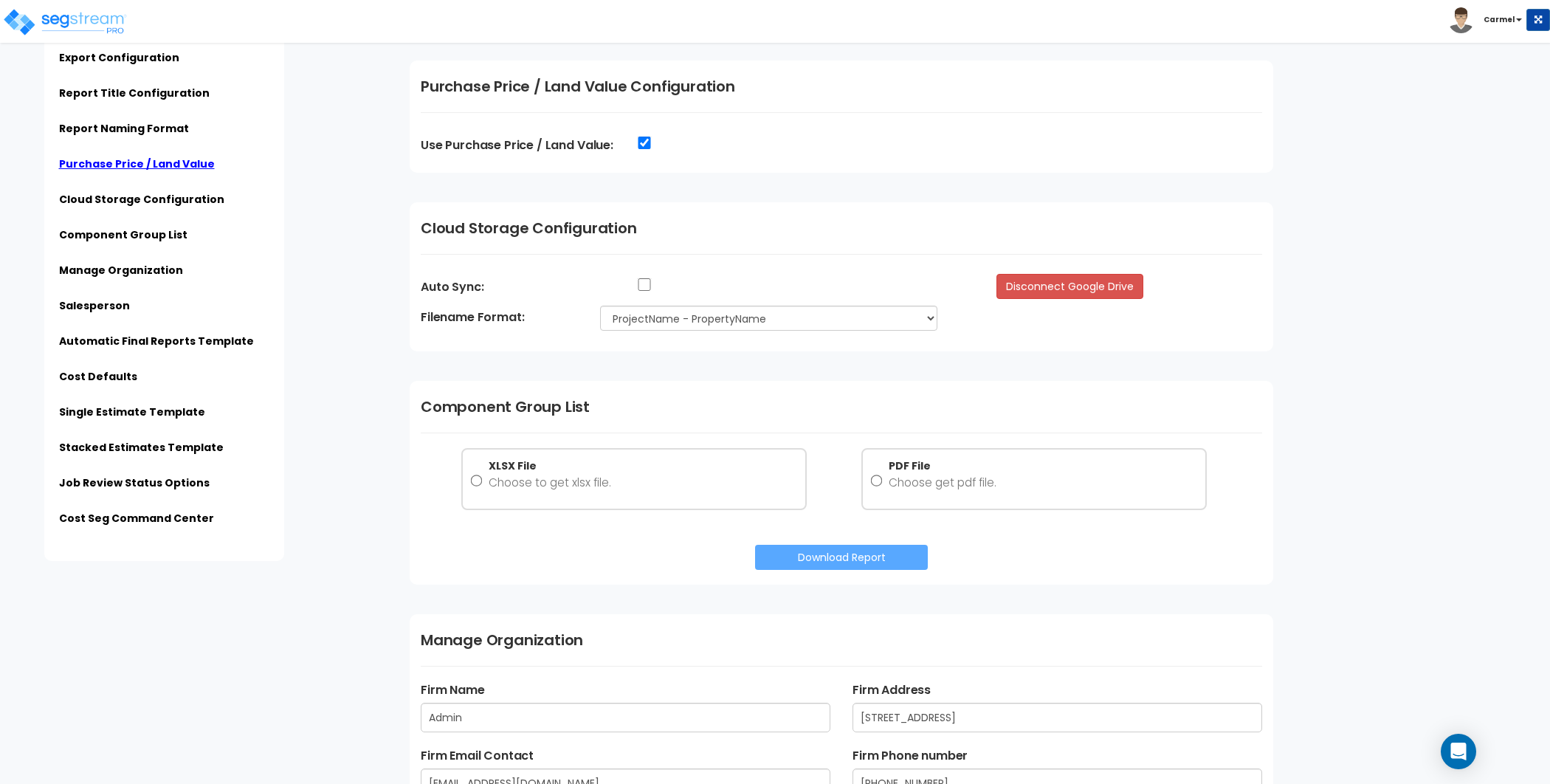
click at [140, 33] on div "Toggle navigation" at bounding box center [122, 9] width 222 height 65
click at [110, 26] on img at bounding box center [65, 22] width 126 height 29
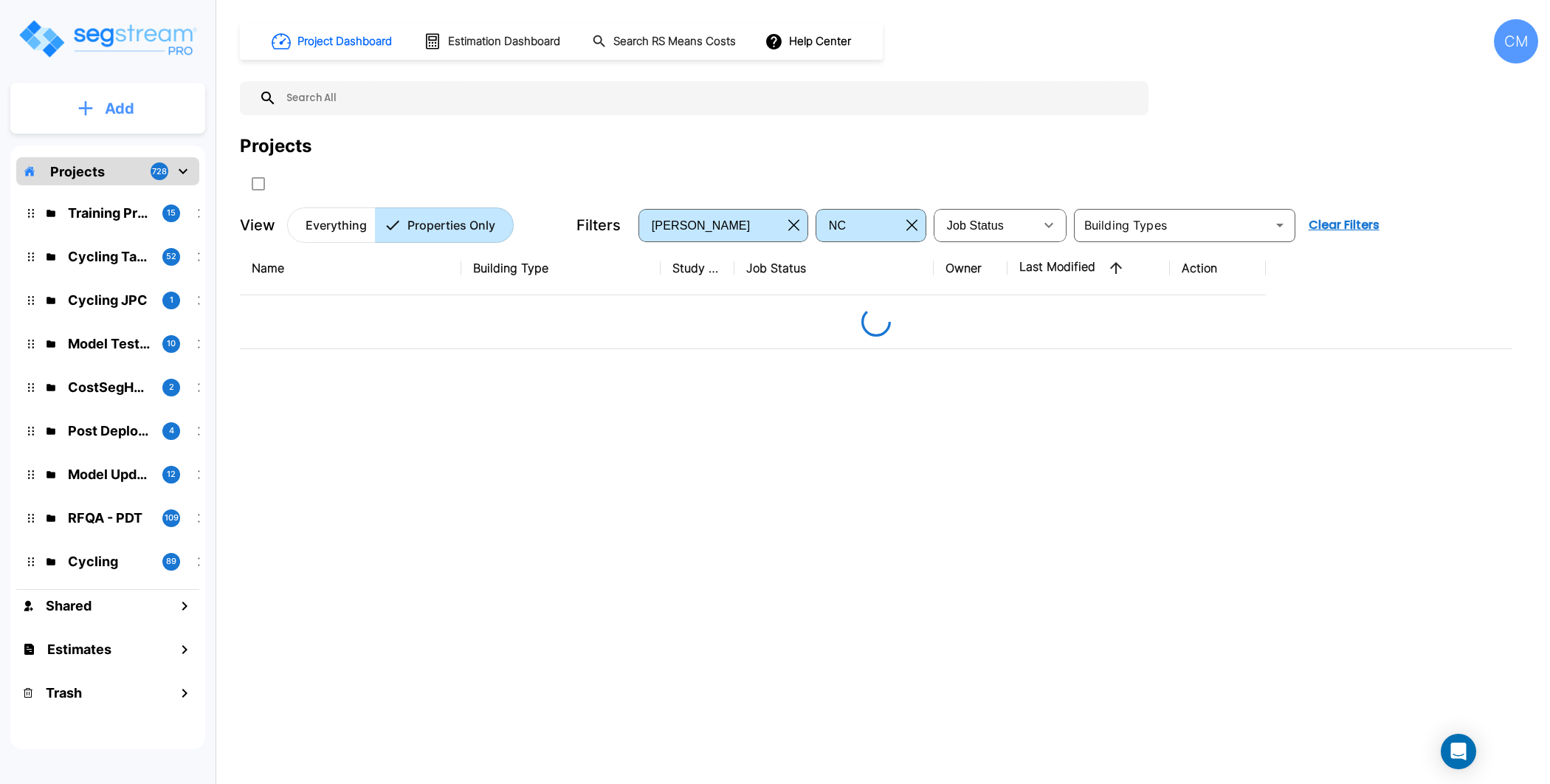
click at [103, 95] on button "Add" at bounding box center [108, 109] width 195 height 43
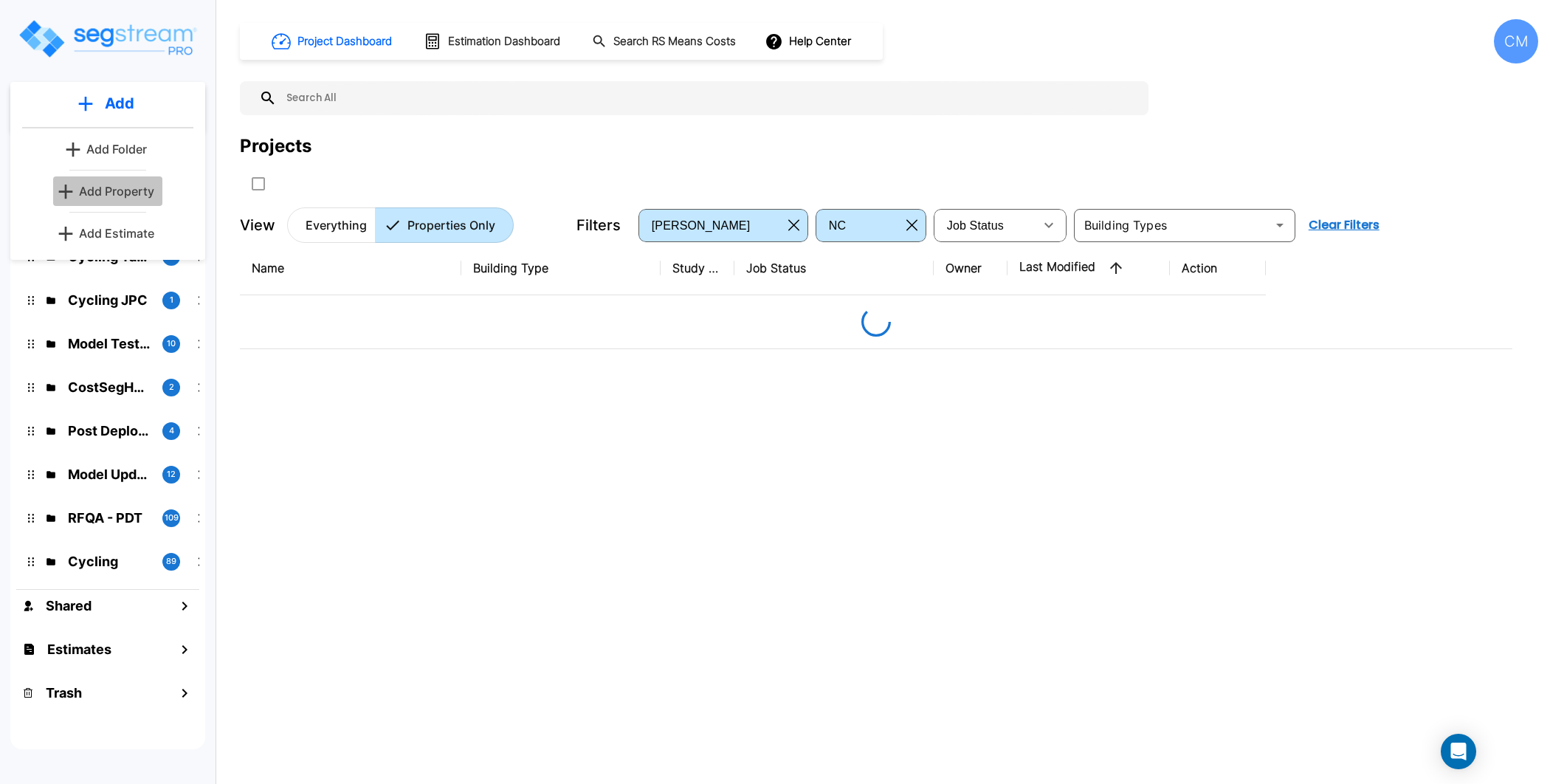
click at [99, 188] on p "Add Property" at bounding box center [116, 191] width 75 height 18
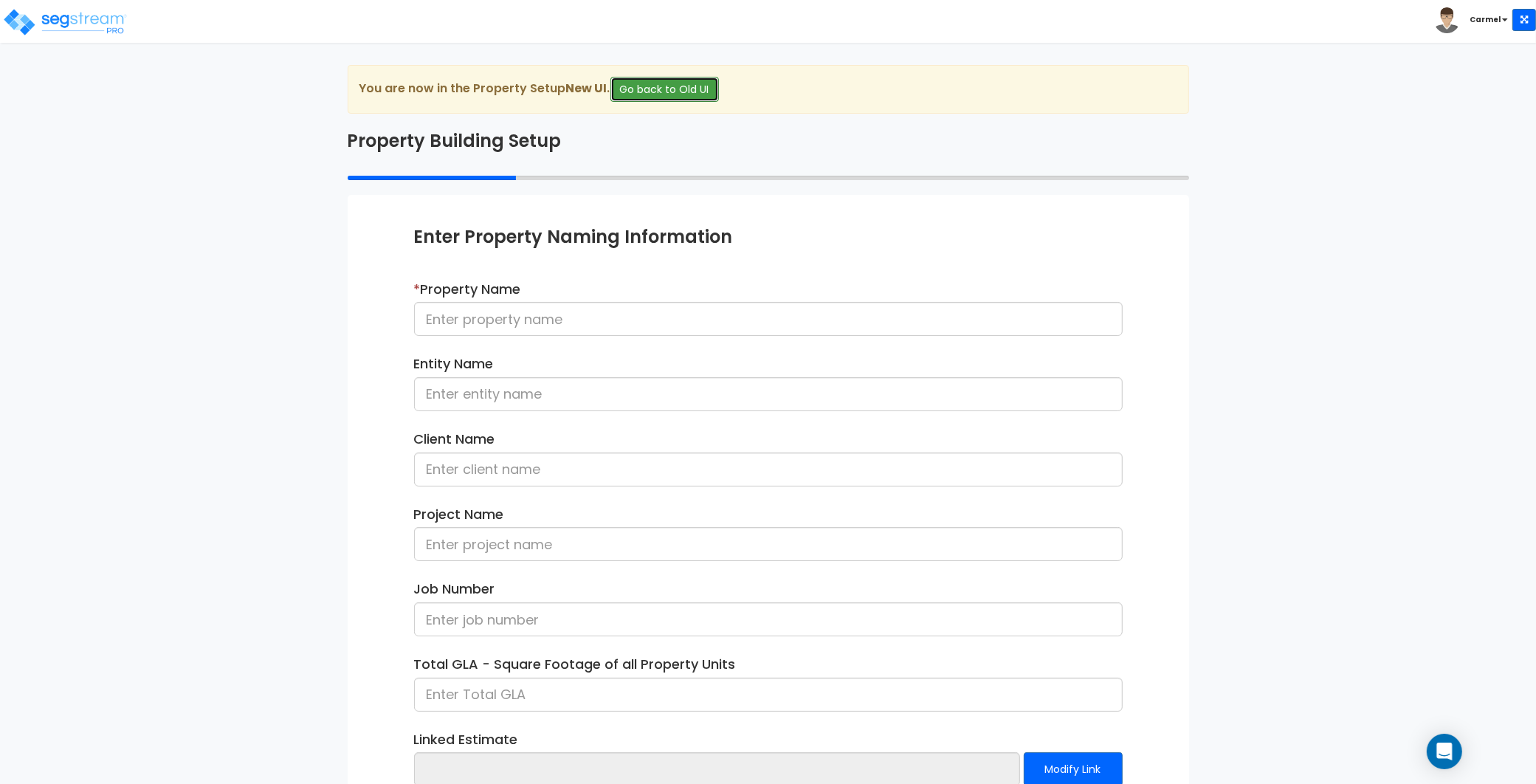
click at [649, 79] on button "Go back to Old UI" at bounding box center [665, 89] width 109 height 25
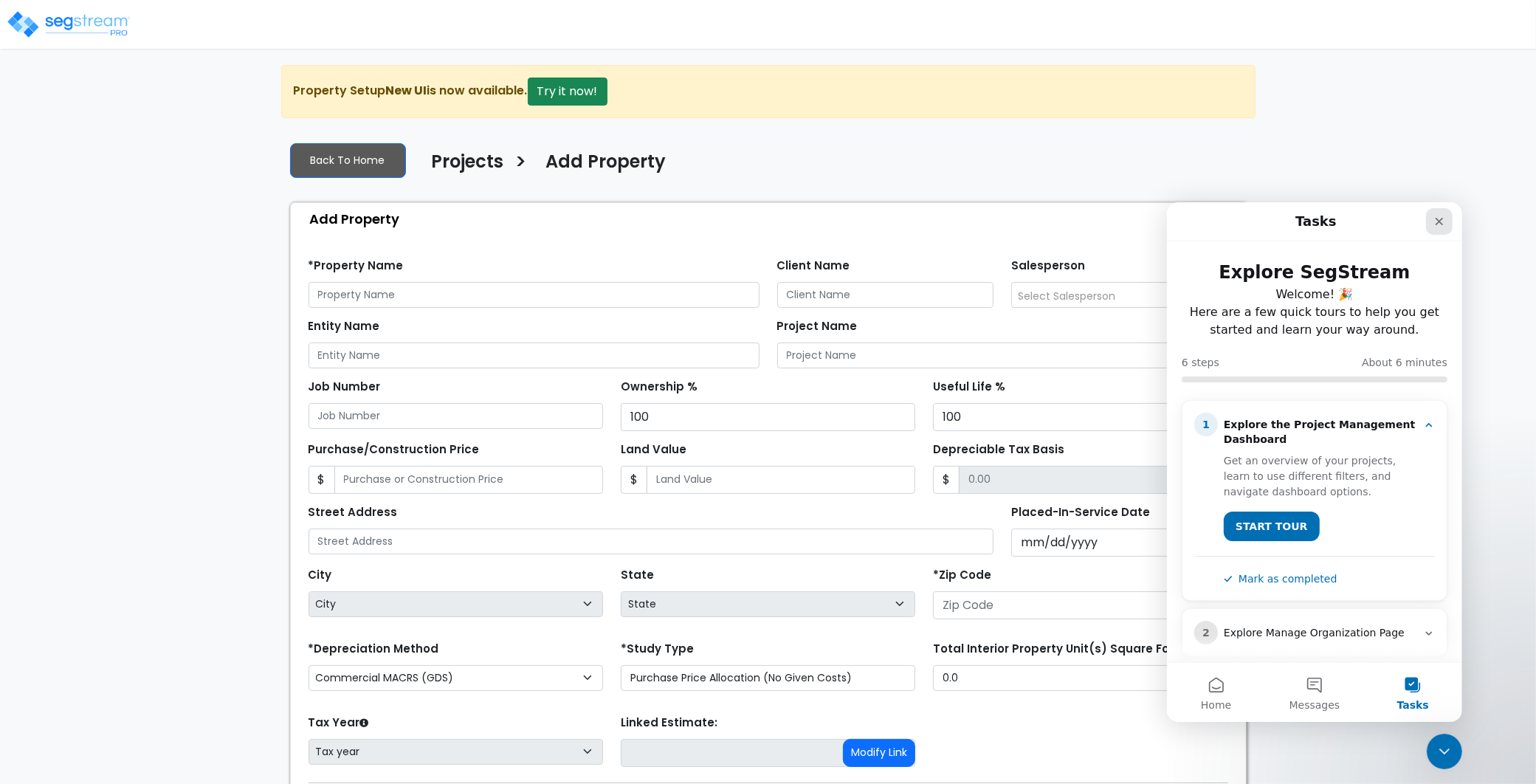
click at [1441, 220] on icon "Close" at bounding box center [1439, 221] width 12 height 12
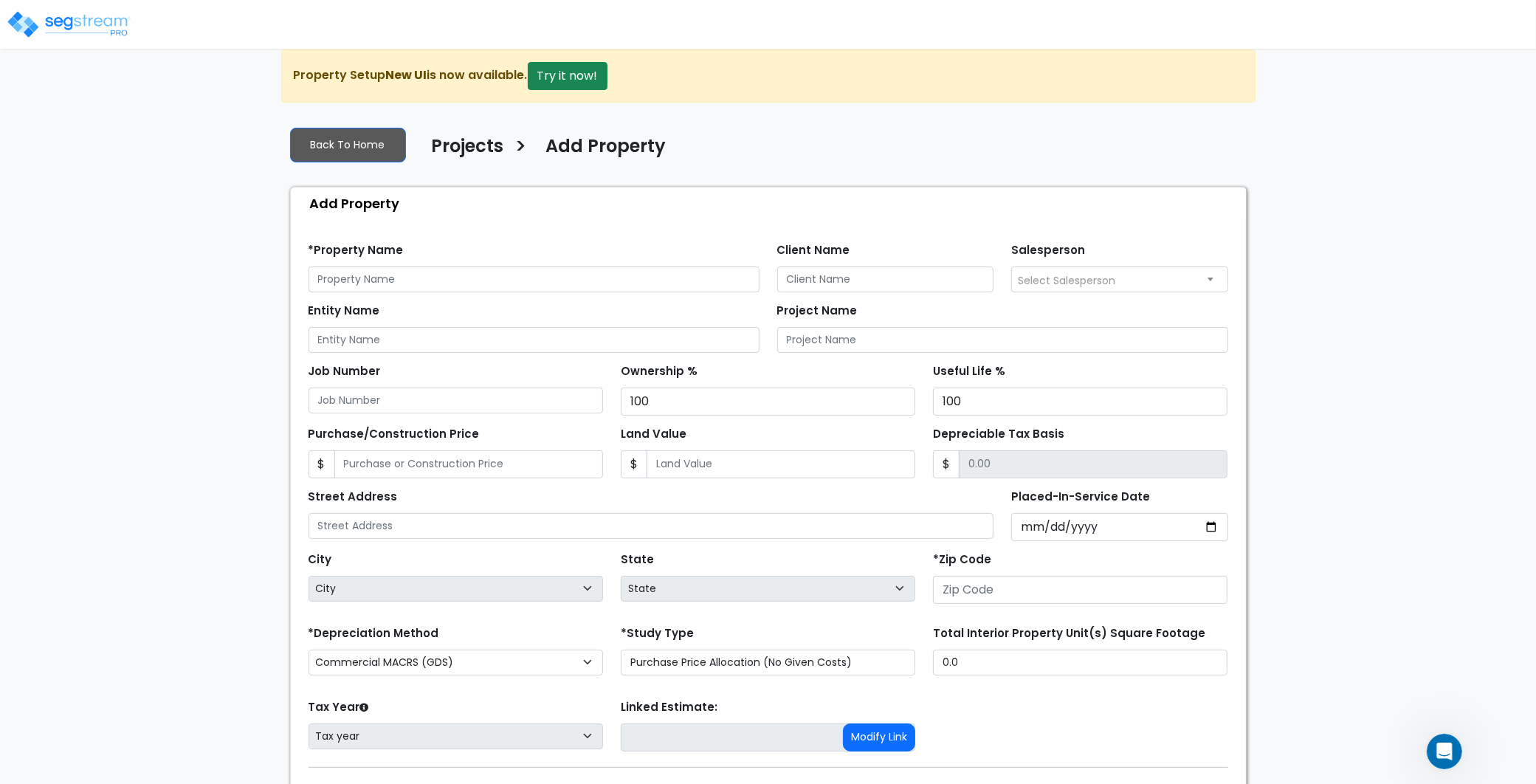
scroll to position [39, 0]
